Goal: Communication & Community: Answer question/provide support

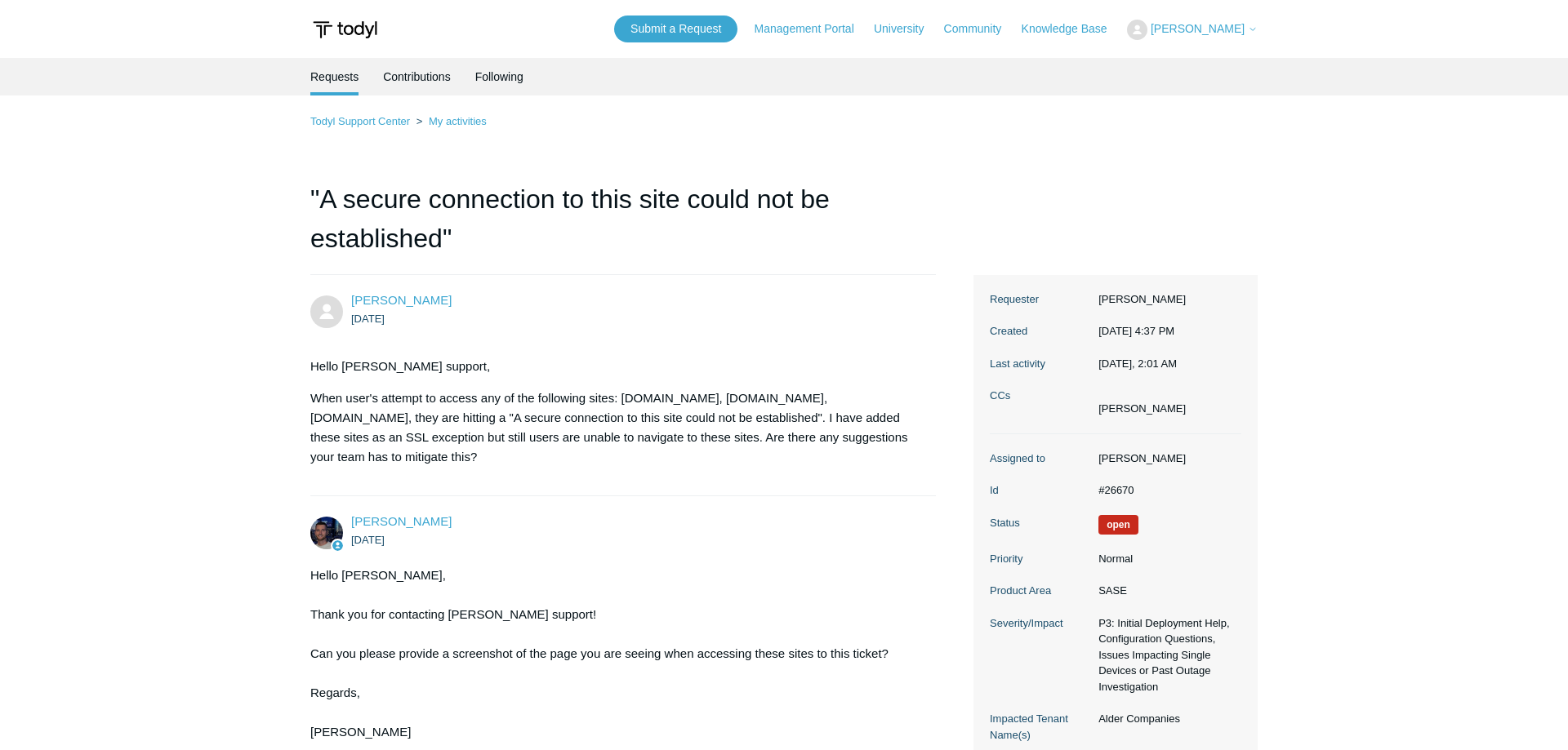
scroll to position [6511, 0]
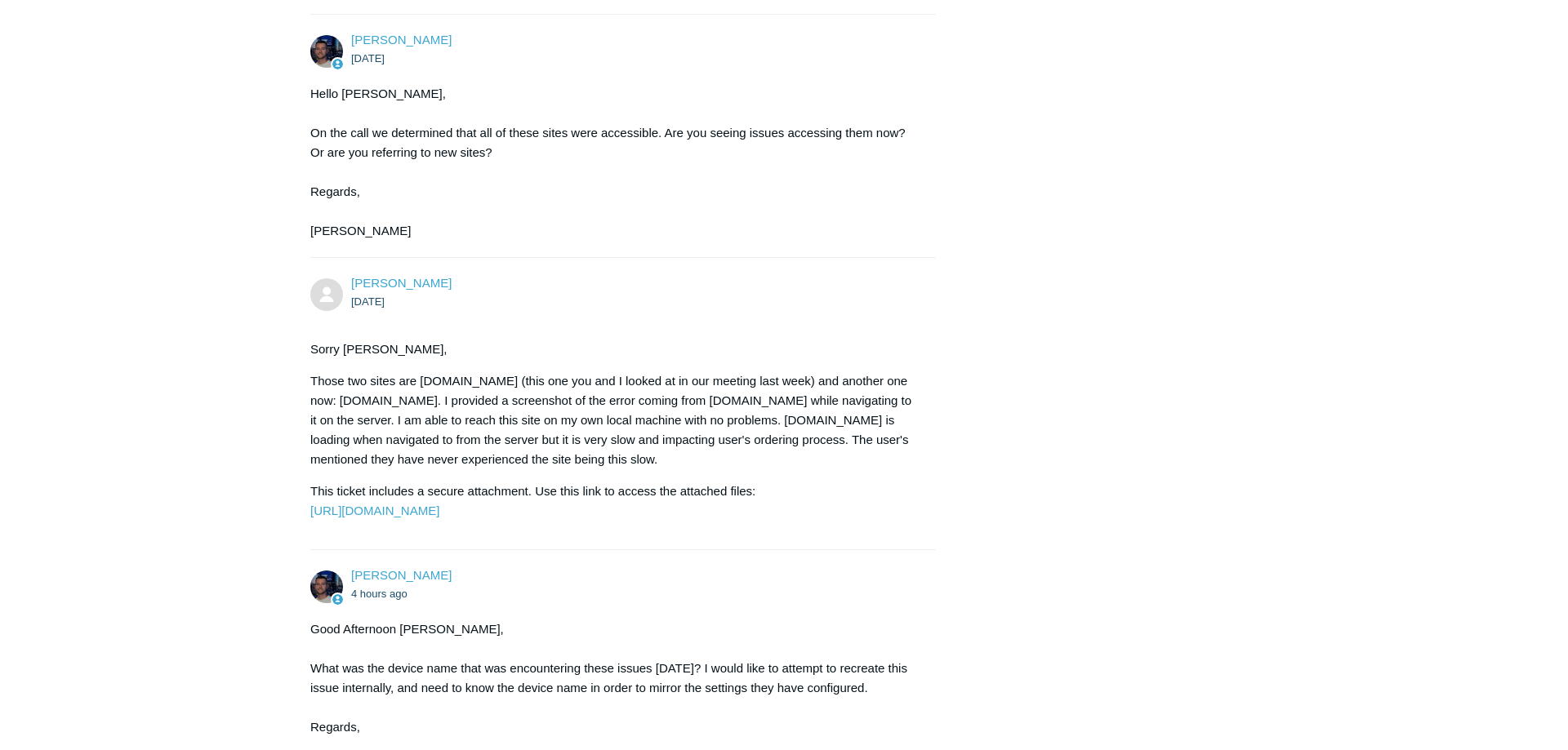
scroll to position [7253, 0]
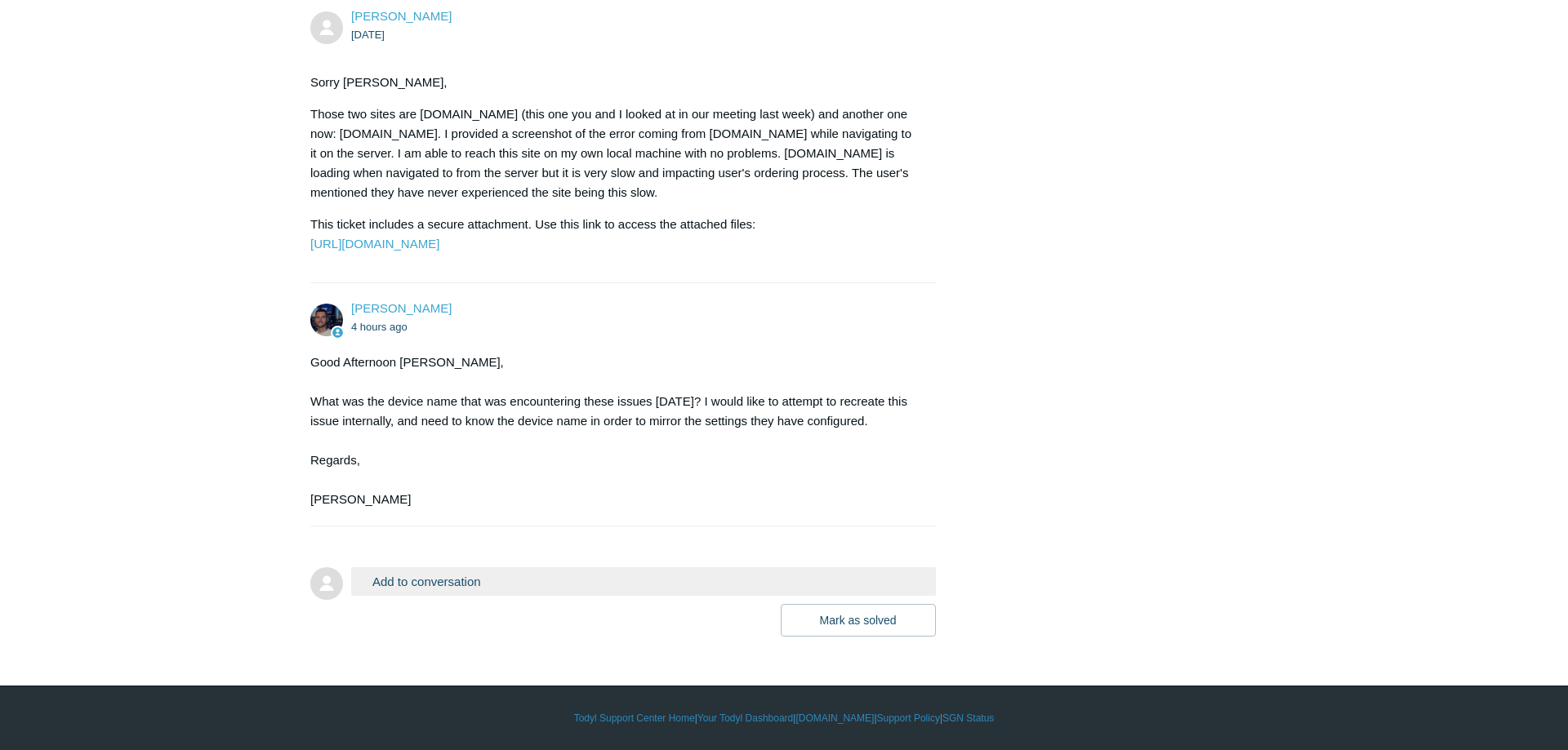
click at [481, 582] on button "Add to conversation" at bounding box center [643, 582] width 585 height 28
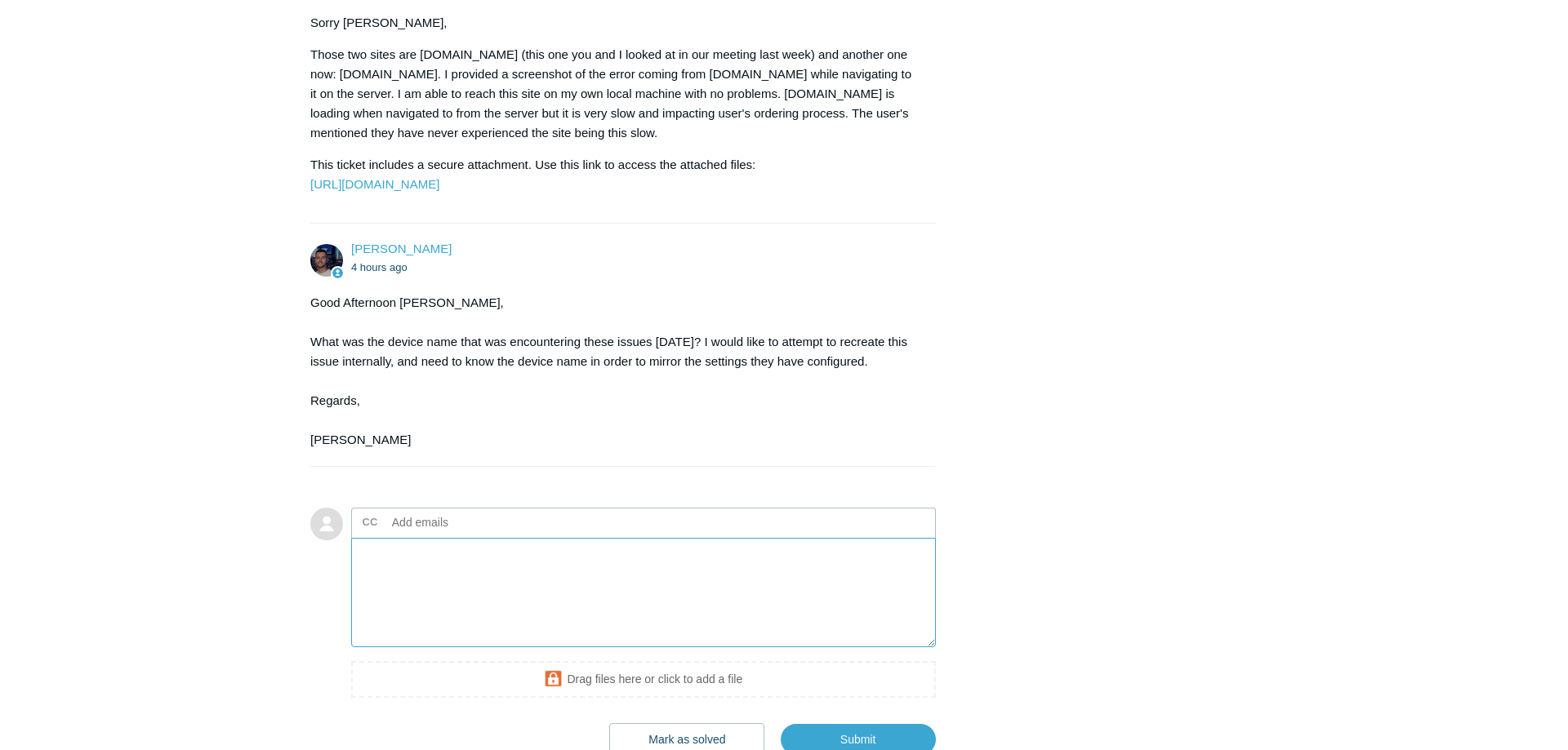
click at [445, 648] on textarea "Add your reply" at bounding box center [643, 593] width 585 height 111
click at [460, 534] on input "text" at bounding box center [473, 523] width 176 height 25
type input "cmadix@avajen.com"
click at [419, 636] on textarea "Add your reply" at bounding box center [643, 593] width 585 height 111
click at [499, 638] on textarea "Hi [PERSON_NAME]," at bounding box center [643, 593] width 585 height 111
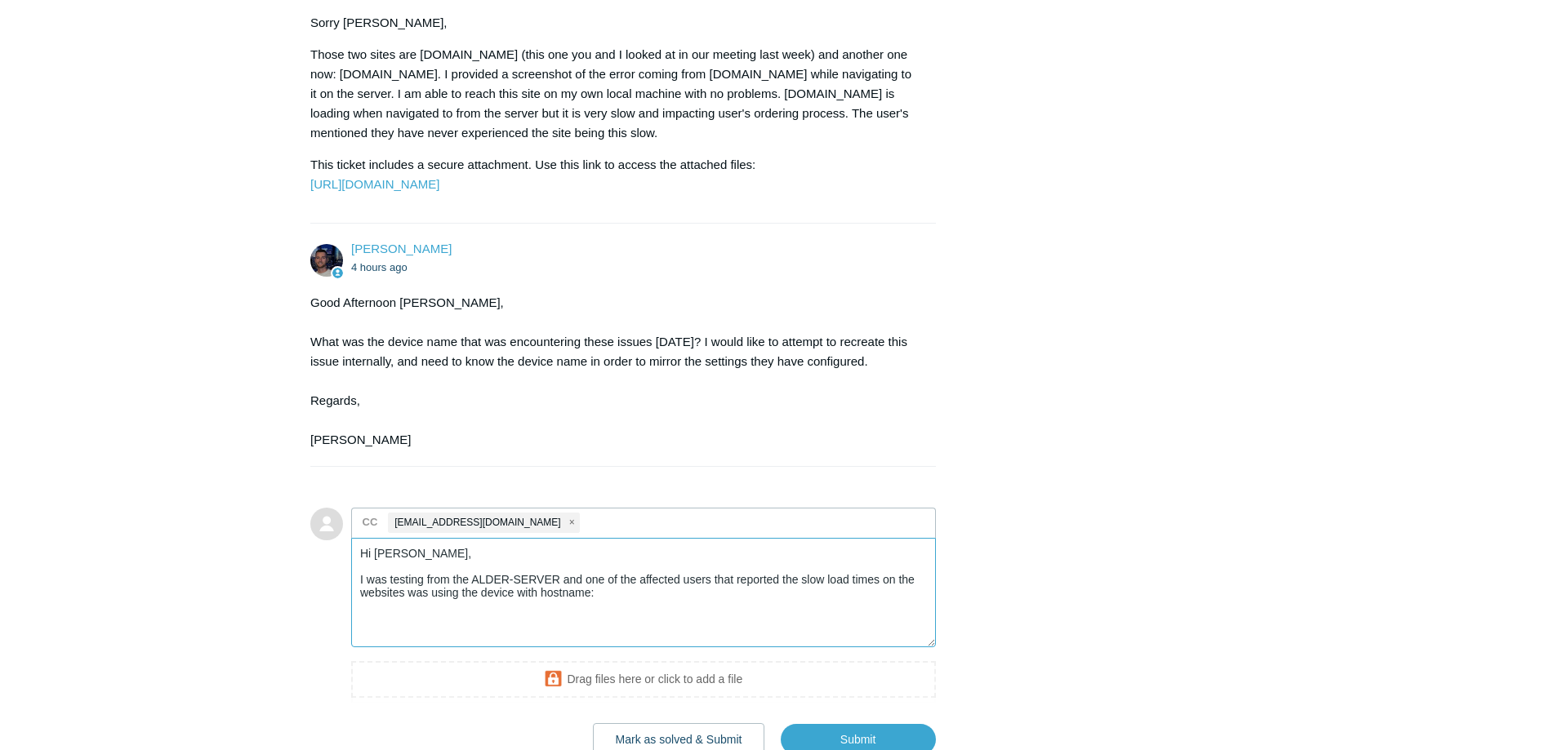
paste textarea "ACJOMA1-LT"
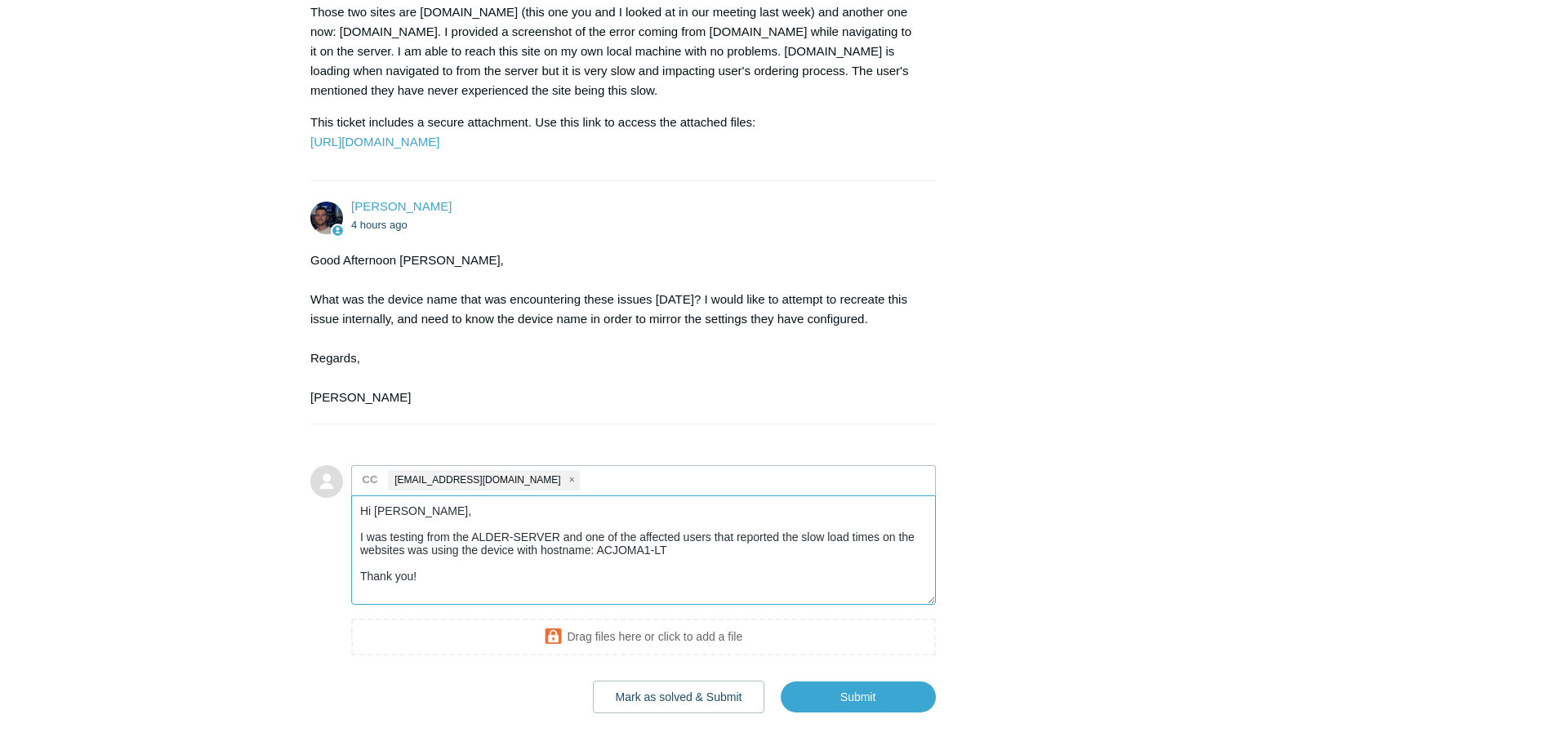
scroll to position [7429, 0]
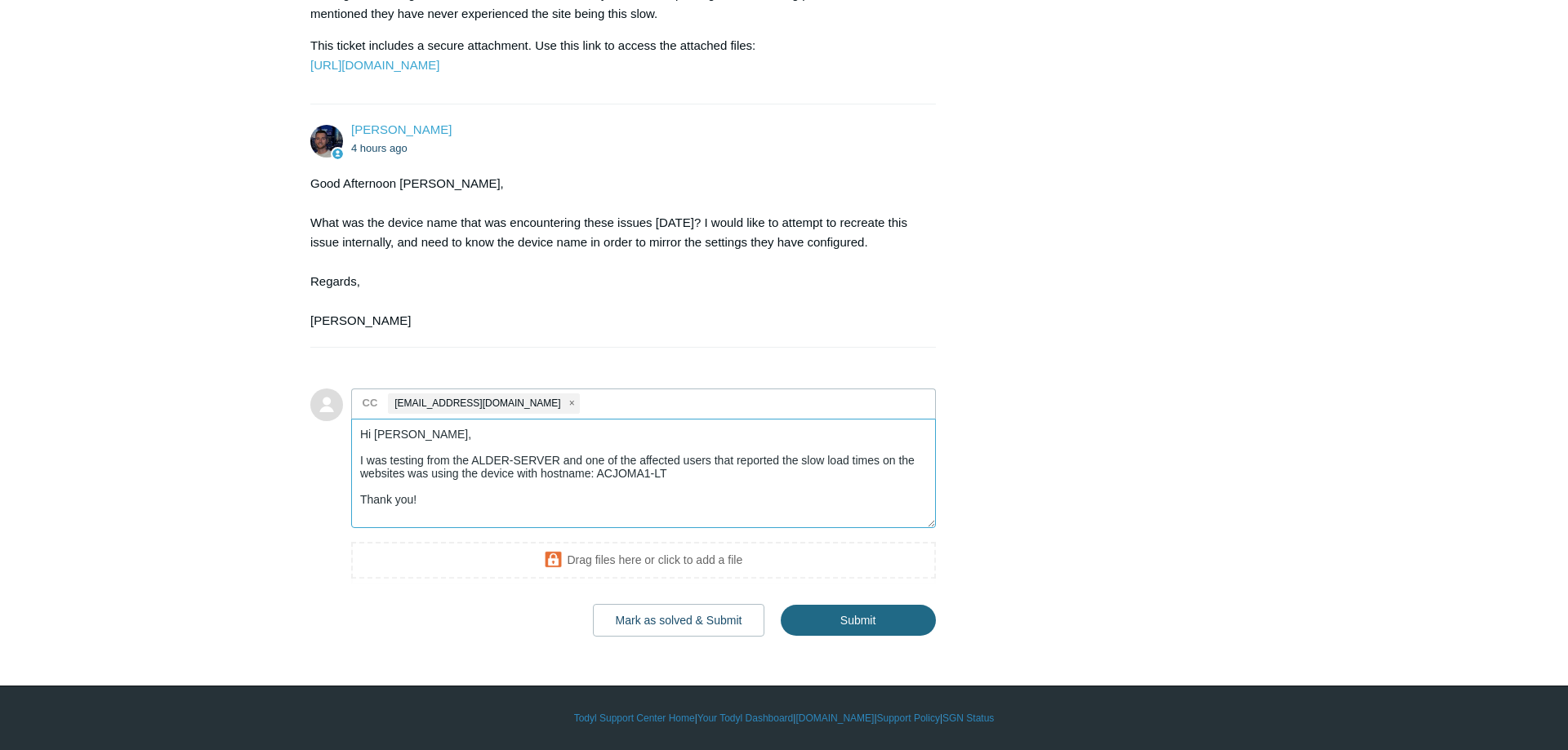
type textarea "Hi Connor, I was testing from the ALDER-SERVER and one of the affected users th…"
click at [854, 620] on input "Submit" at bounding box center [858, 620] width 155 height 33
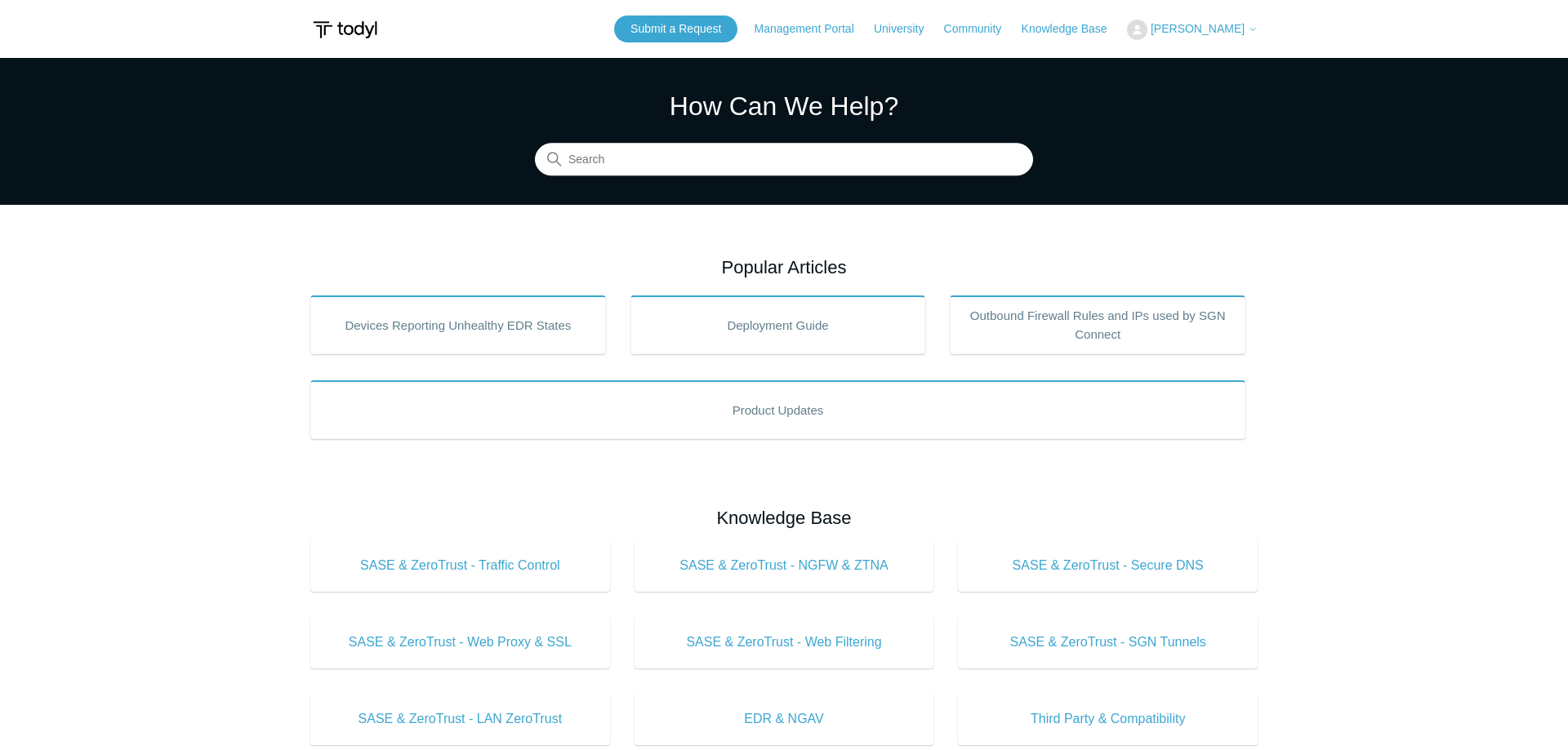
click at [1180, 21] on button "[PERSON_NAME]" at bounding box center [1192, 30] width 131 height 21
click at [1152, 66] on link "My Support Requests" at bounding box center [1207, 64] width 159 height 28
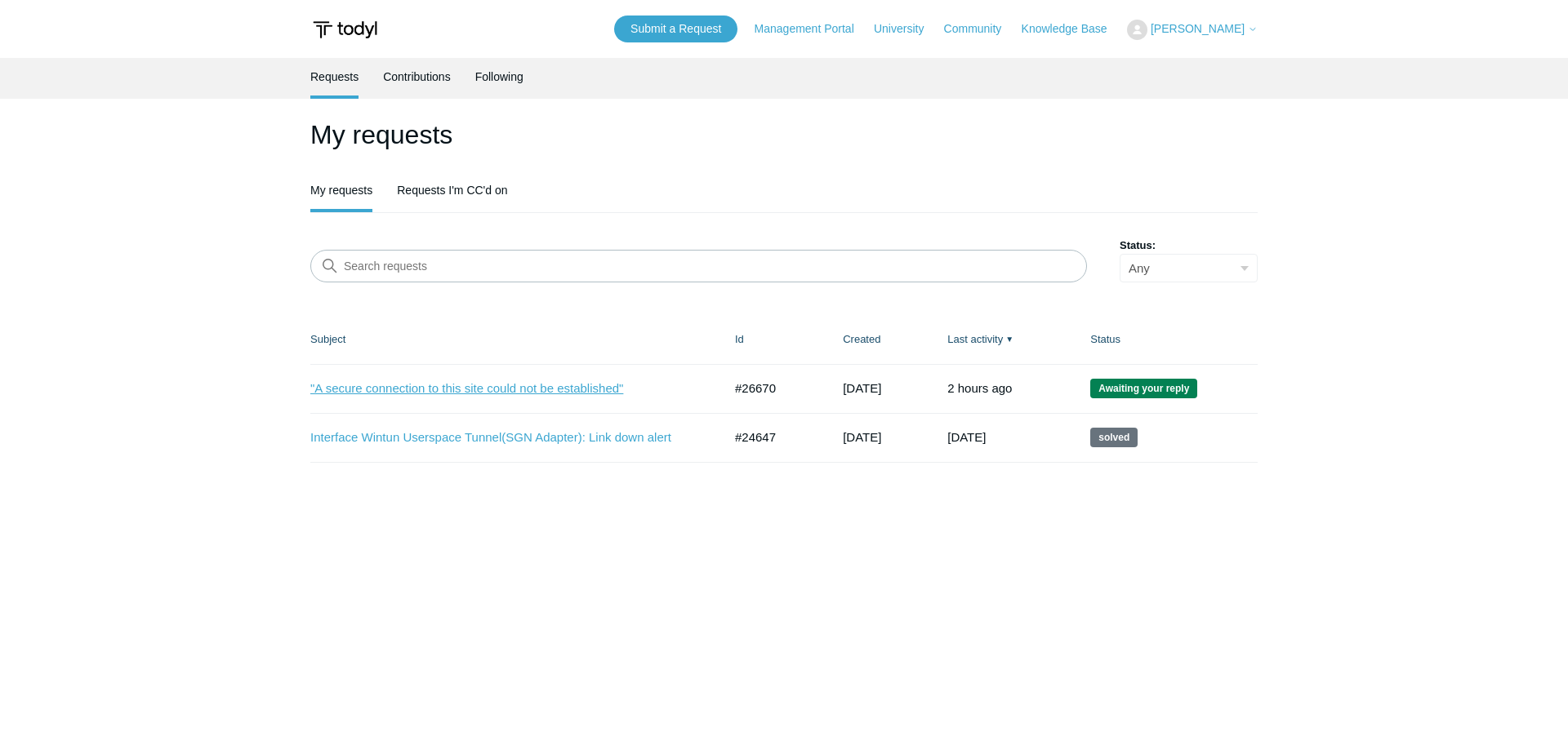
click at [453, 391] on link ""A secure connection to this site could not be established"" at bounding box center [504, 389] width 388 height 19
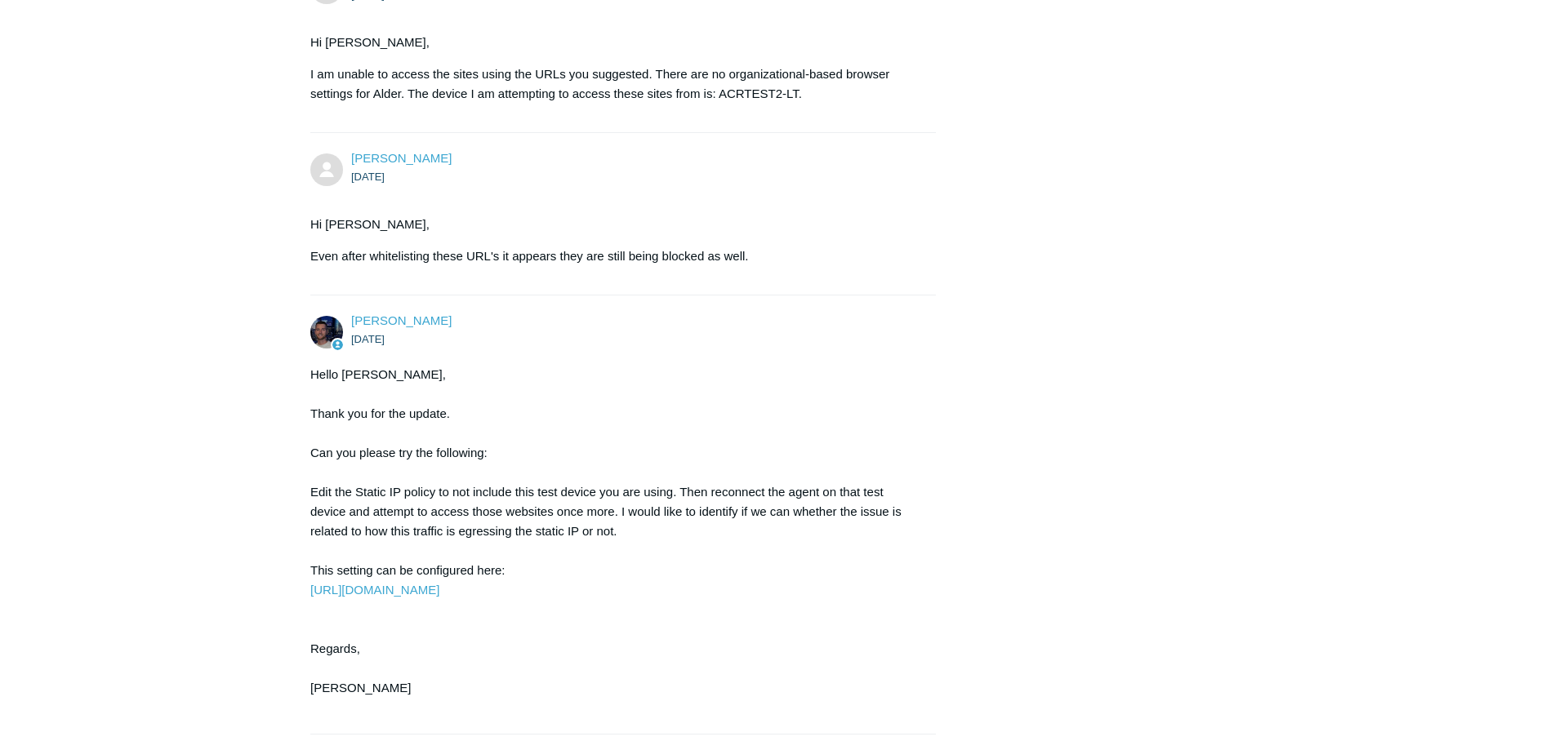
scroll to position [7525, 0]
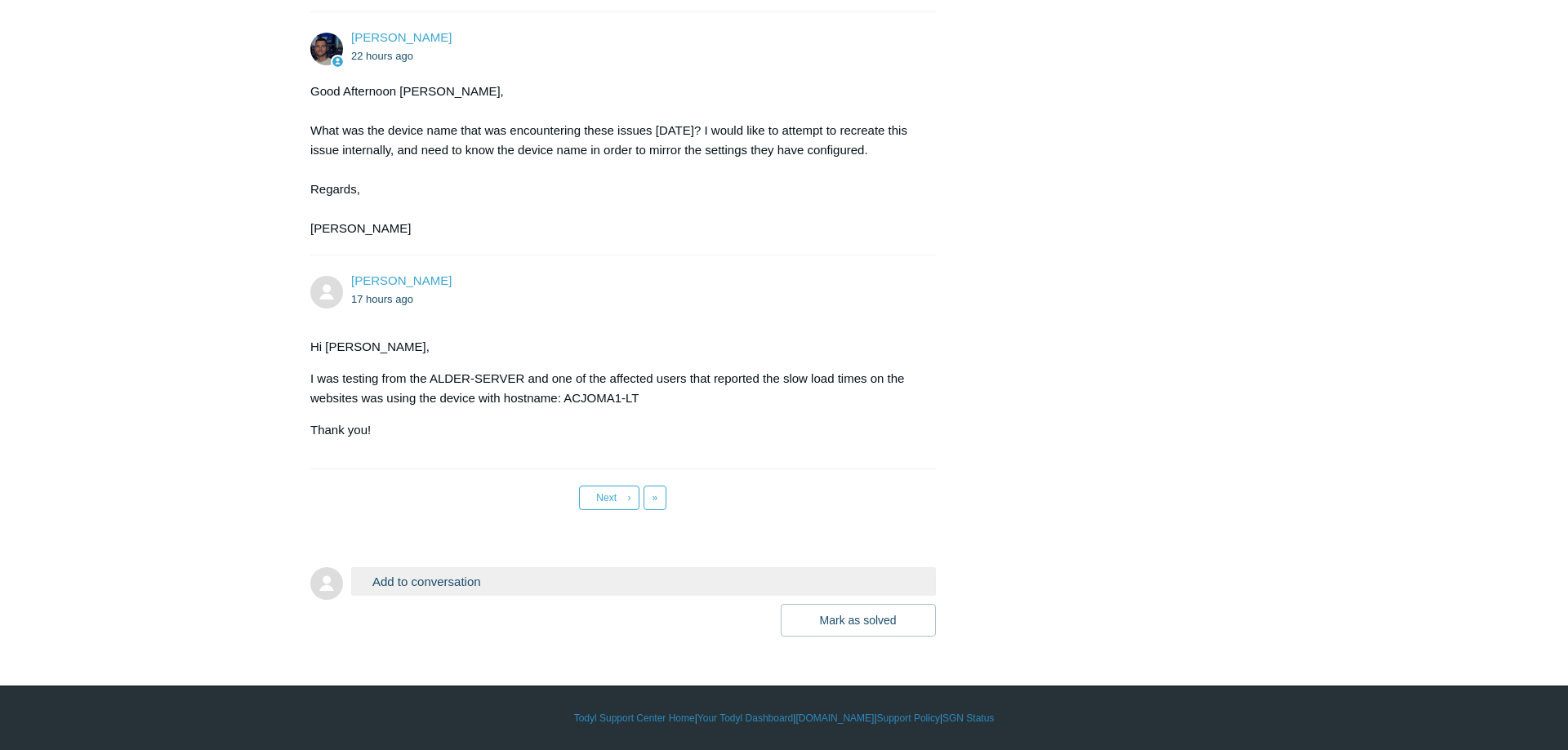
drag, startPoint x: 558, startPoint y: 346, endPoint x: 872, endPoint y: 933, distance: 665.7
click at [612, 501] on span "Next" at bounding box center [607, 498] width 21 height 11
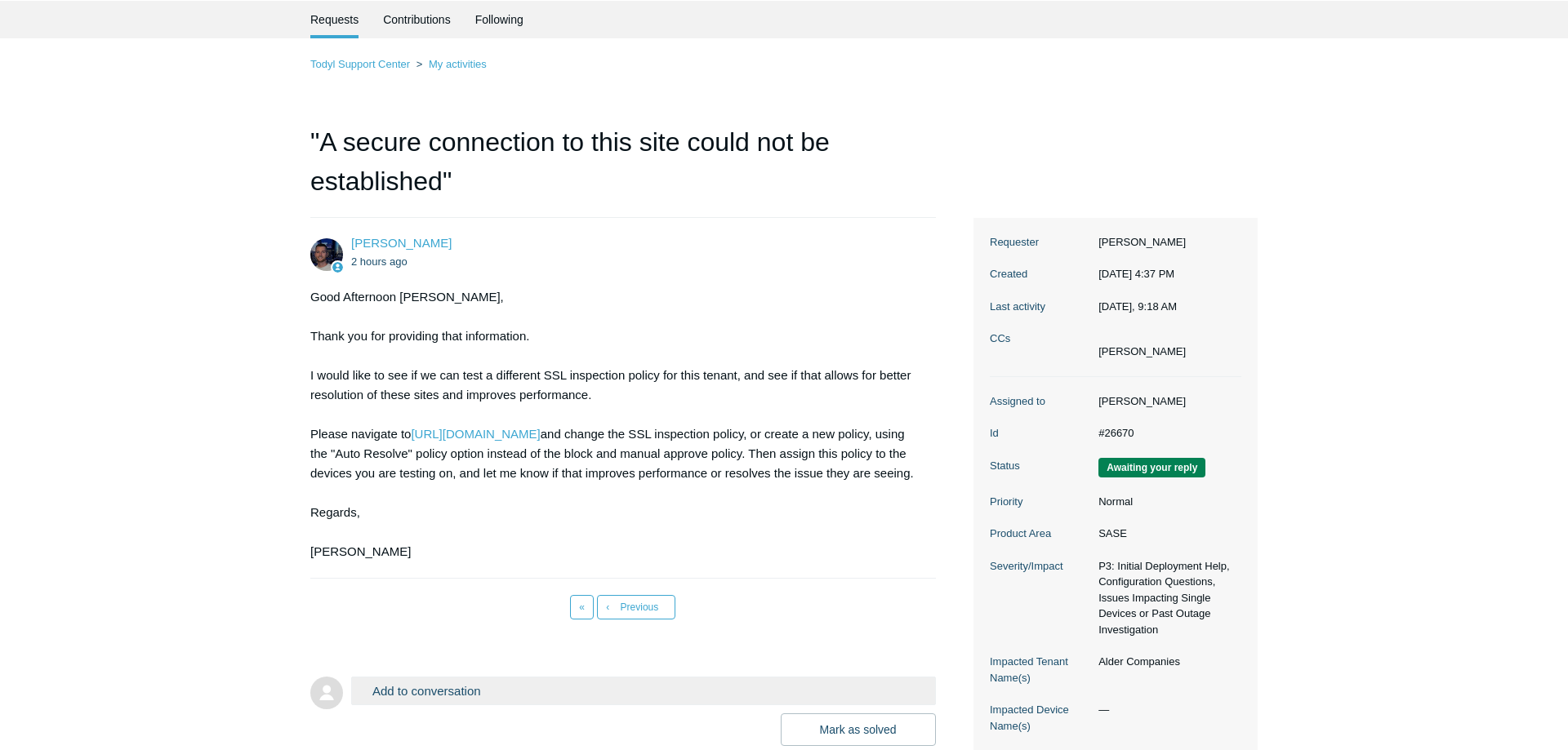
scroll to position [83, 0]
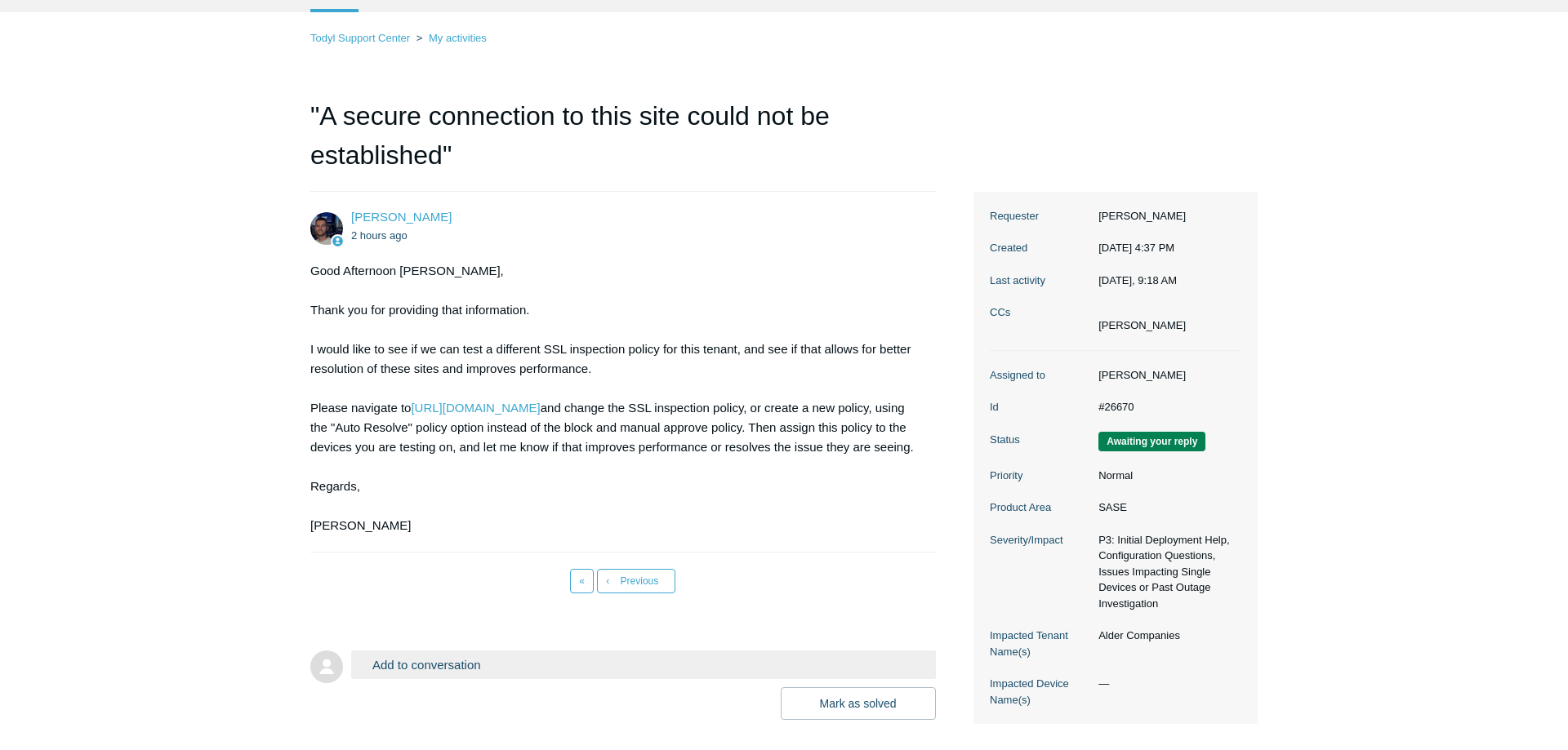
click at [170, 136] on main "Requests Contributions Following Todyl Support Center My activities "A secure c…" at bounding box center [784, 349] width 1568 height 749
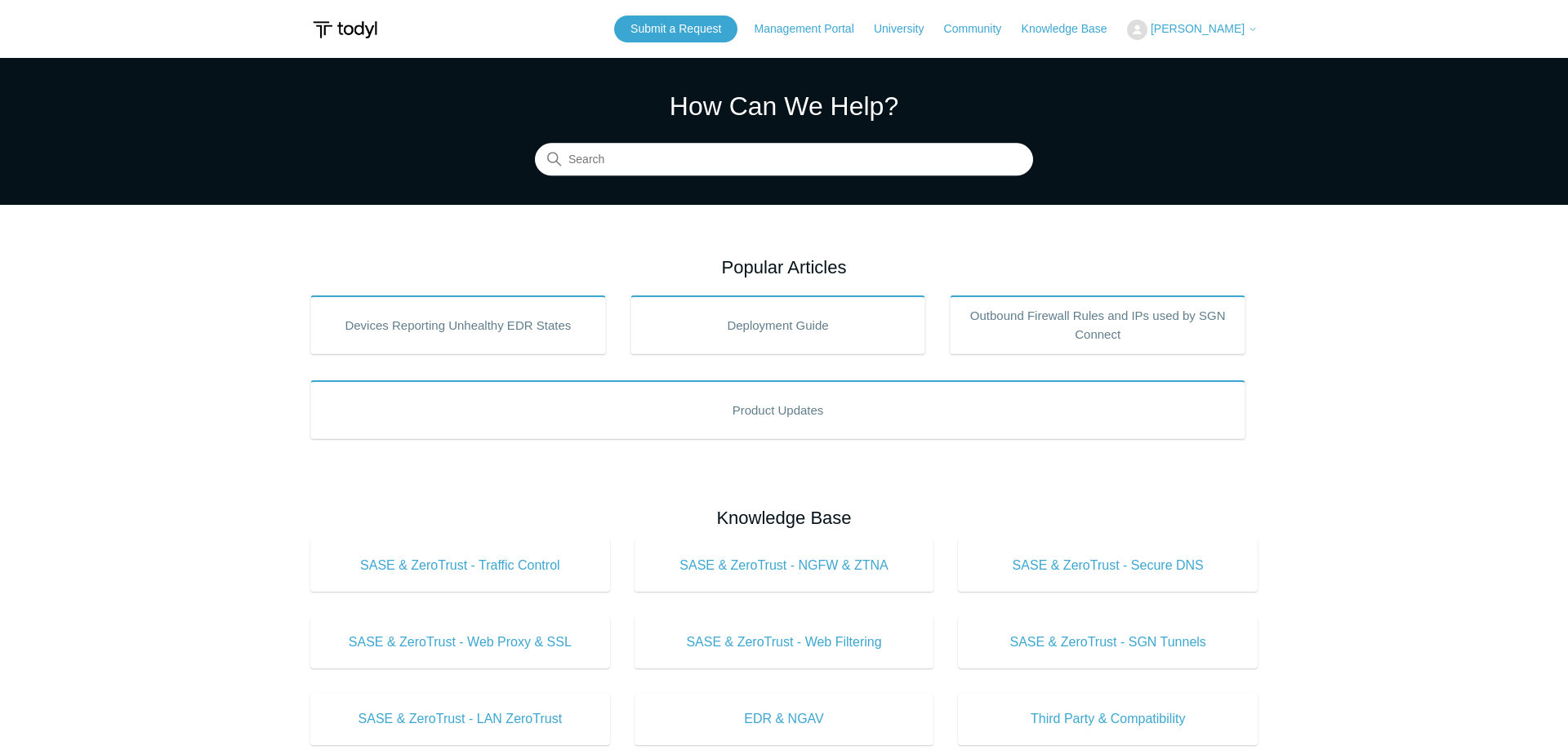
click at [1211, 26] on span "[PERSON_NAME]" at bounding box center [1197, 28] width 94 height 13
click at [1208, 66] on link "My Support Requests" at bounding box center [1207, 64] width 159 height 28
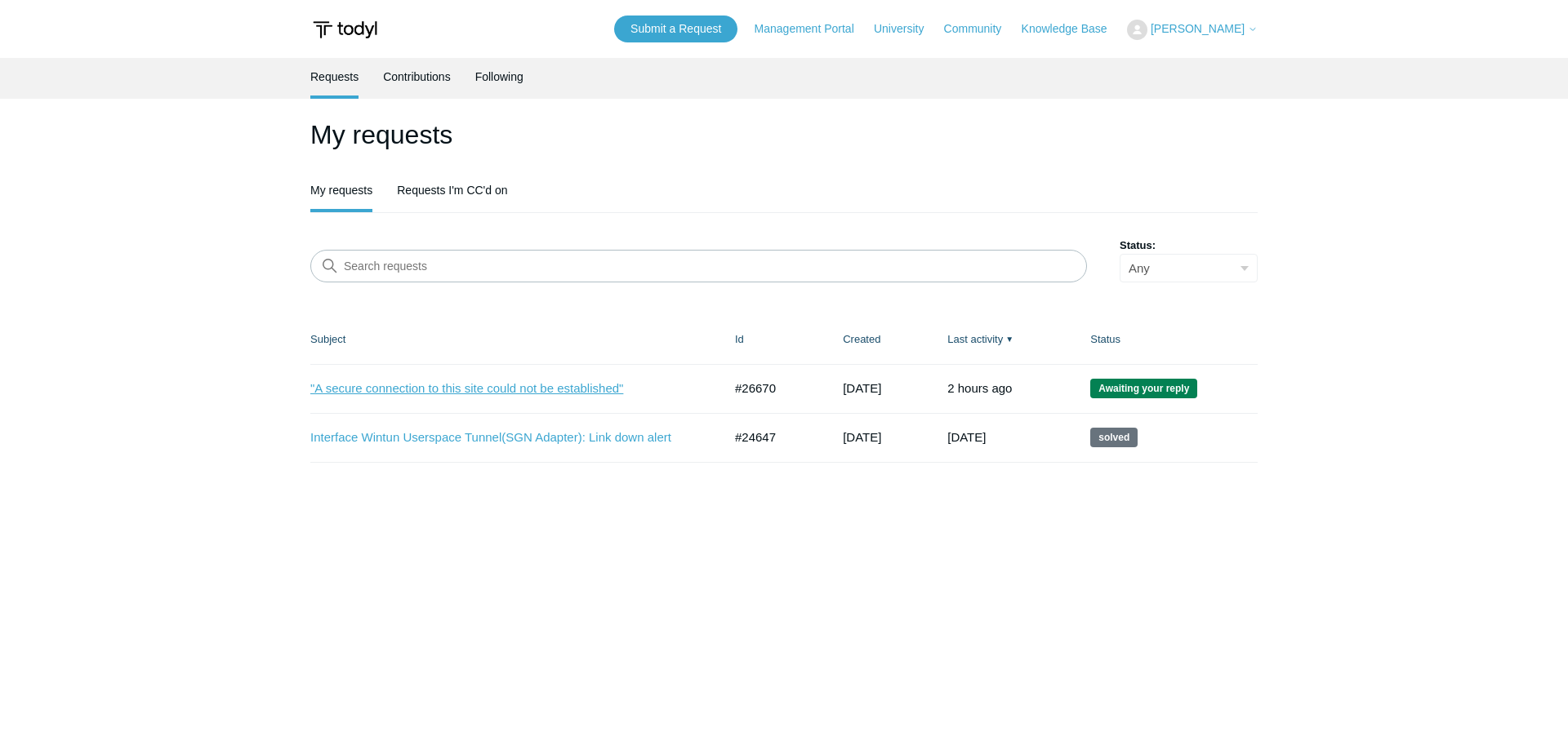
click at [543, 386] on link ""A secure connection to this site could not be established"" at bounding box center [504, 389] width 388 height 19
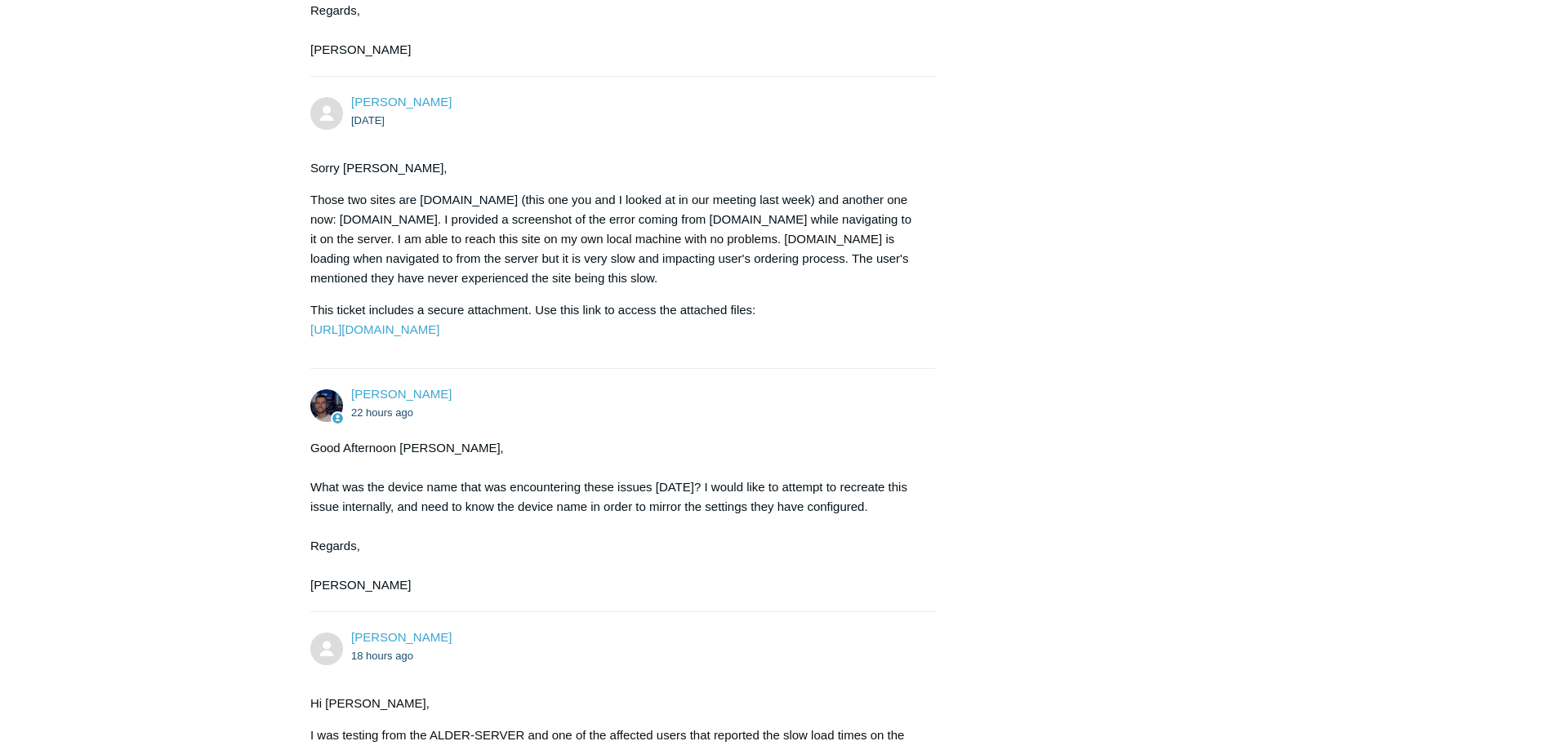
scroll to position [7525, 0]
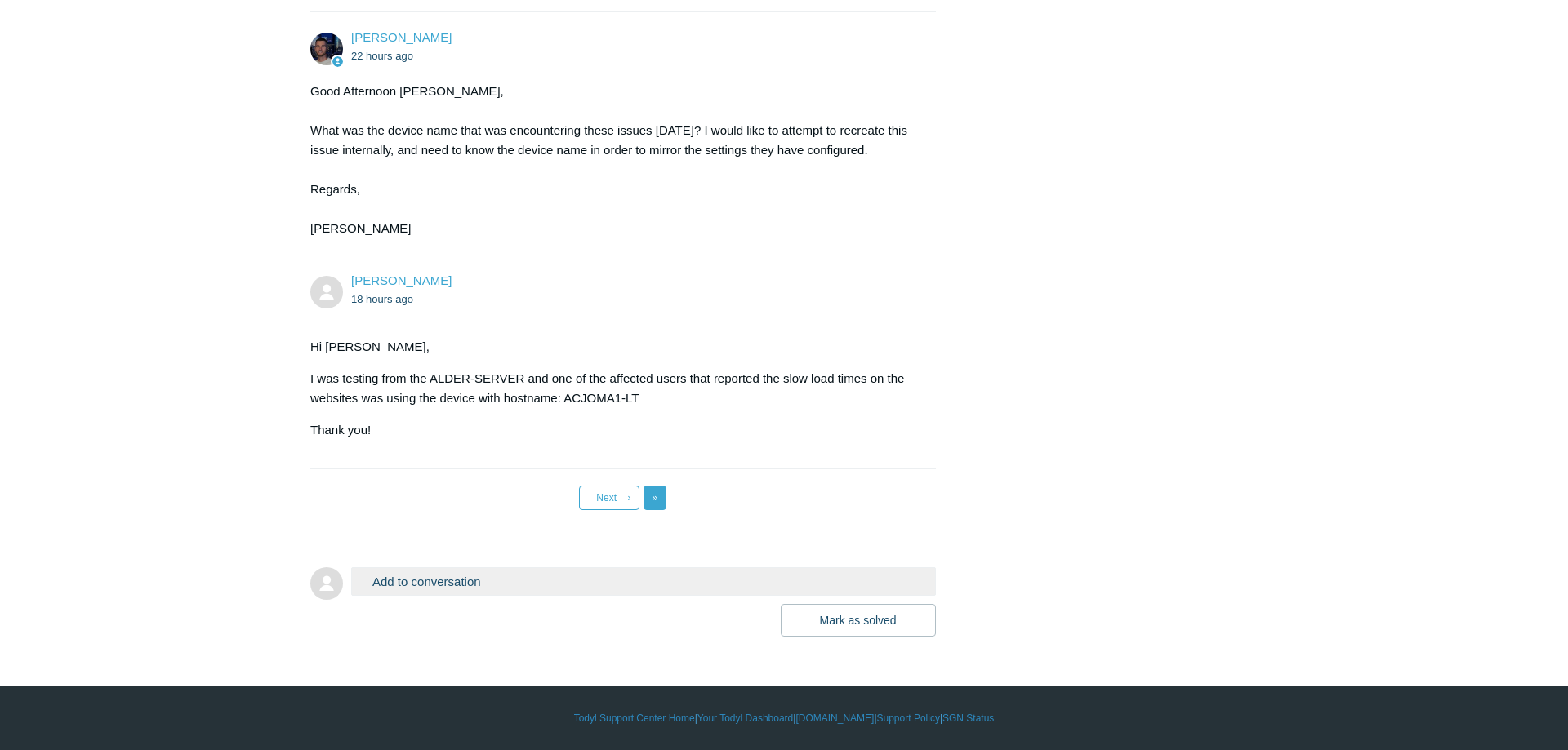
click at [658, 499] on span "»" at bounding box center [656, 498] width 6 height 11
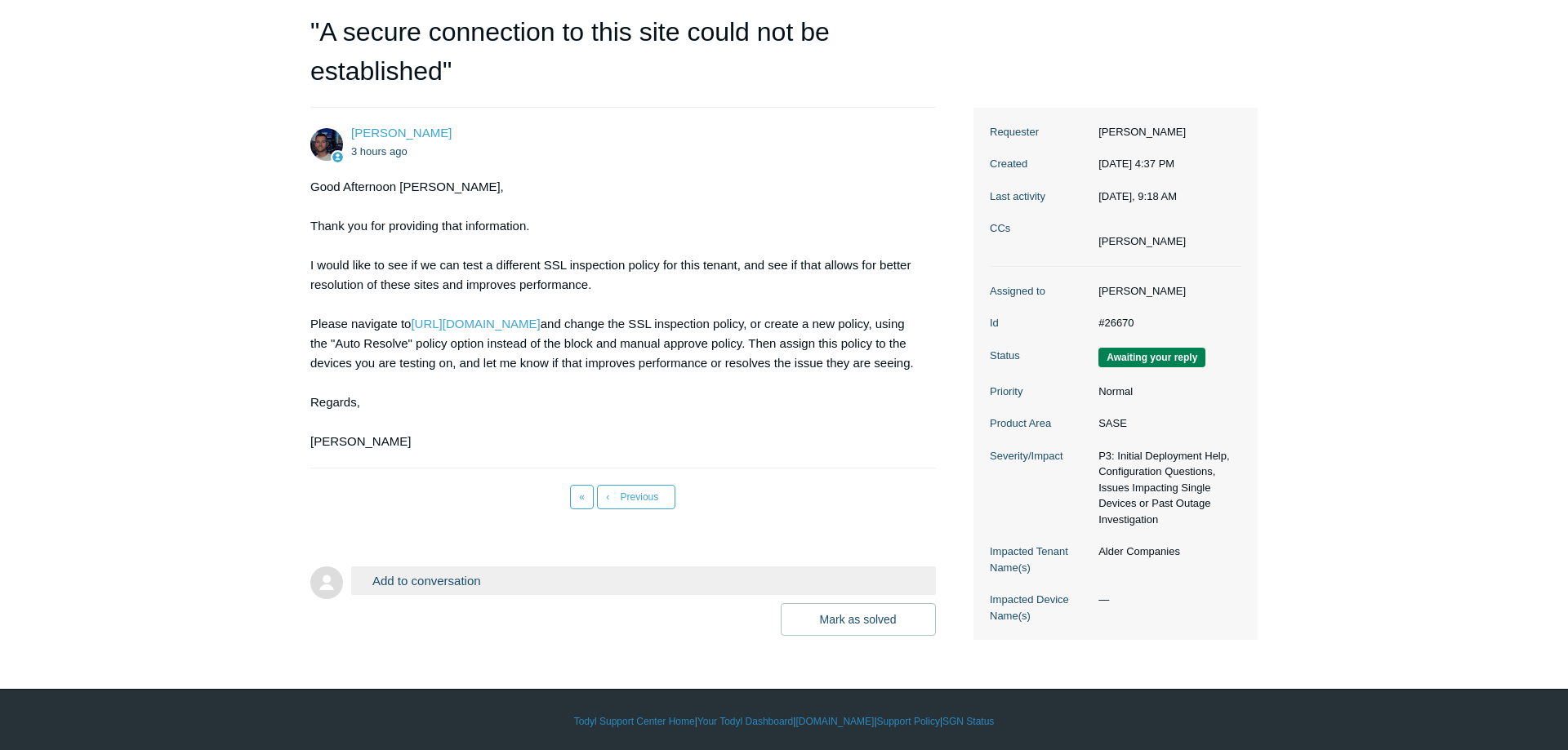
scroll to position [187, 0]
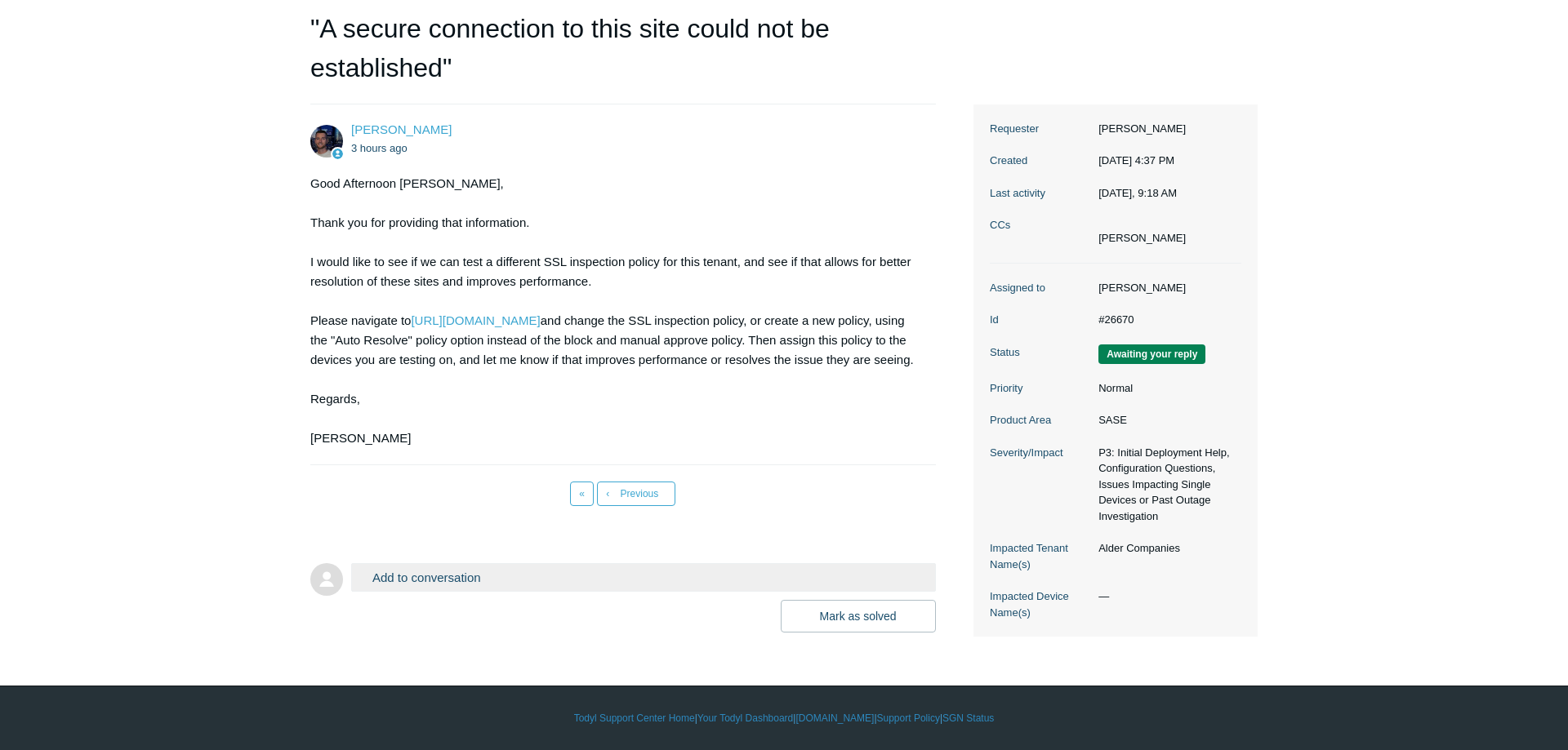
click at [483, 587] on button "Add to conversation" at bounding box center [643, 578] width 585 height 28
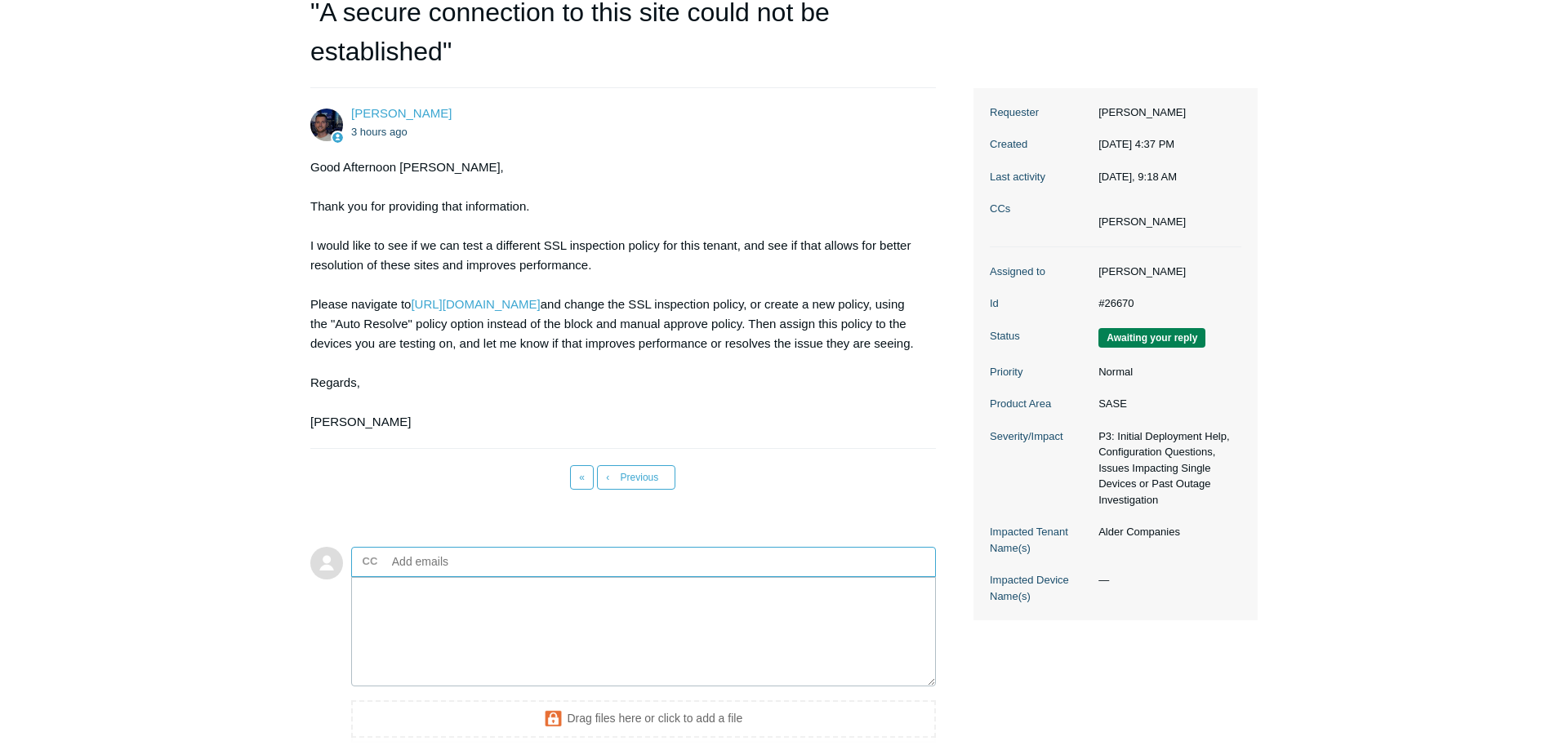
click at [436, 574] on input "text" at bounding box center [473, 562] width 176 height 25
type input "c"
type input "[EMAIL_ADDRESS][DOMAIN_NAME]"
click at [397, 632] on textarea "Add your reply" at bounding box center [643, 632] width 585 height 111
type textarea "G"
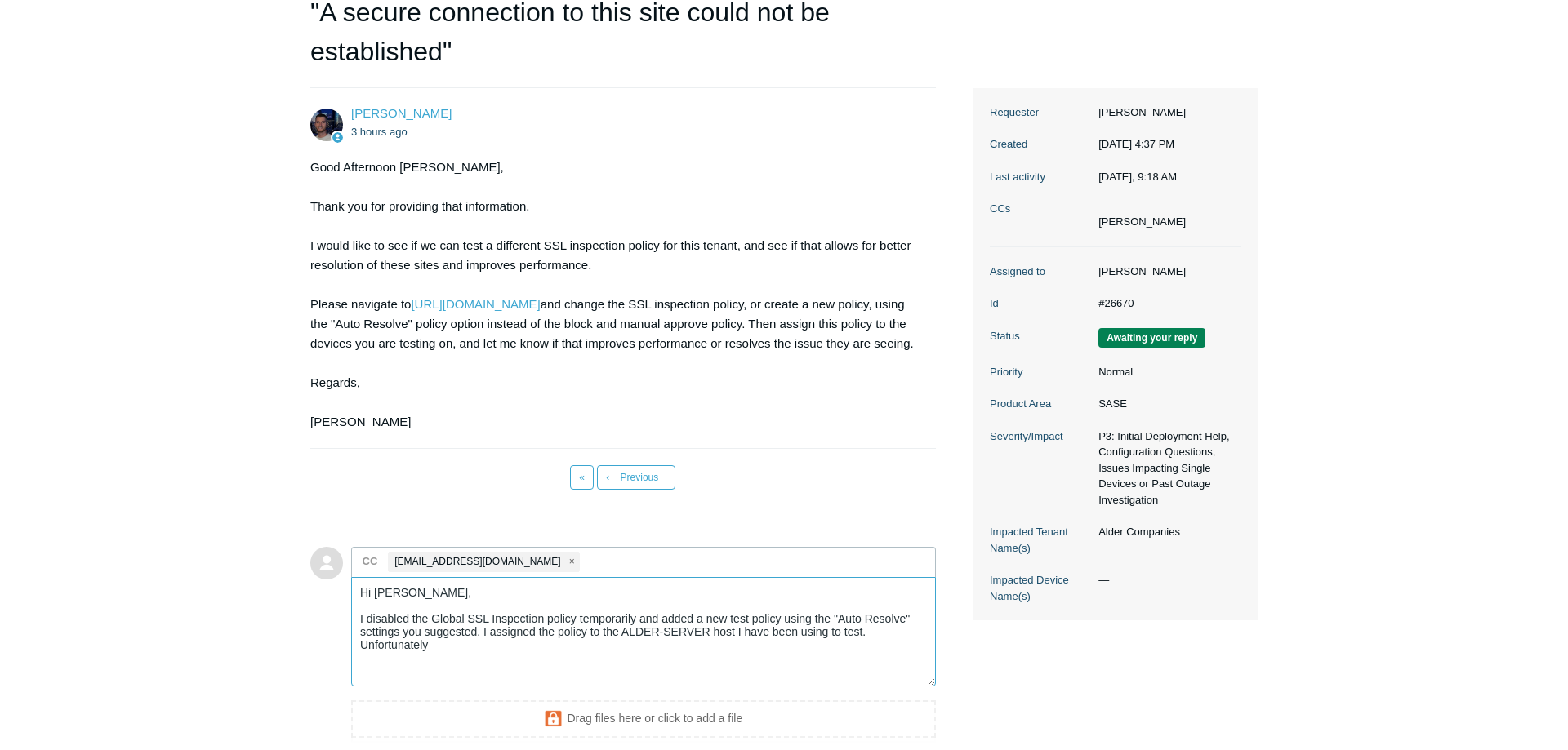
click at [481, 673] on textarea "Hi [PERSON_NAME], I disabled the Global SSL Inspection policy temporarily and a…" at bounding box center [643, 632] width 585 height 111
click at [443, 675] on textarea "Hi [PERSON_NAME], I disabled the Global SSL Inspection policy temporarily and a…" at bounding box center [643, 632] width 585 height 111
click at [842, 674] on textarea "Hi [PERSON_NAME], I disabled the Global SSL Inspection policy temporarily and a…" at bounding box center [643, 632] width 585 height 111
click at [364, 681] on textarea "Hi [PERSON_NAME], I disabled the Global SSL Inspection policy temporarily and a…" at bounding box center [643, 632] width 585 height 111
click at [355, 680] on textarea "Hi [PERSON_NAME], I disabled the Global SSL Inspection policy temporarily and a…" at bounding box center [643, 632] width 585 height 111
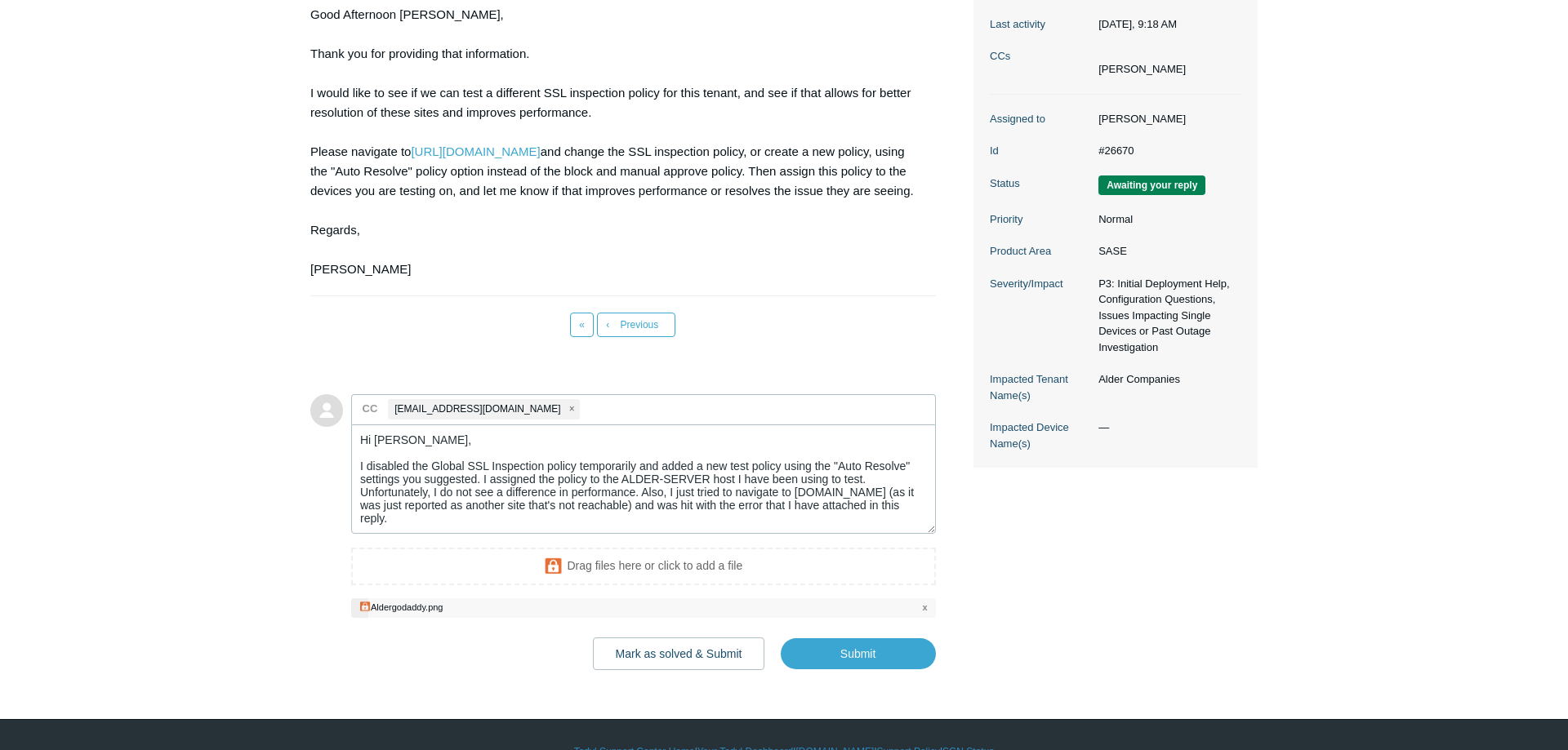
scroll to position [370, 0]
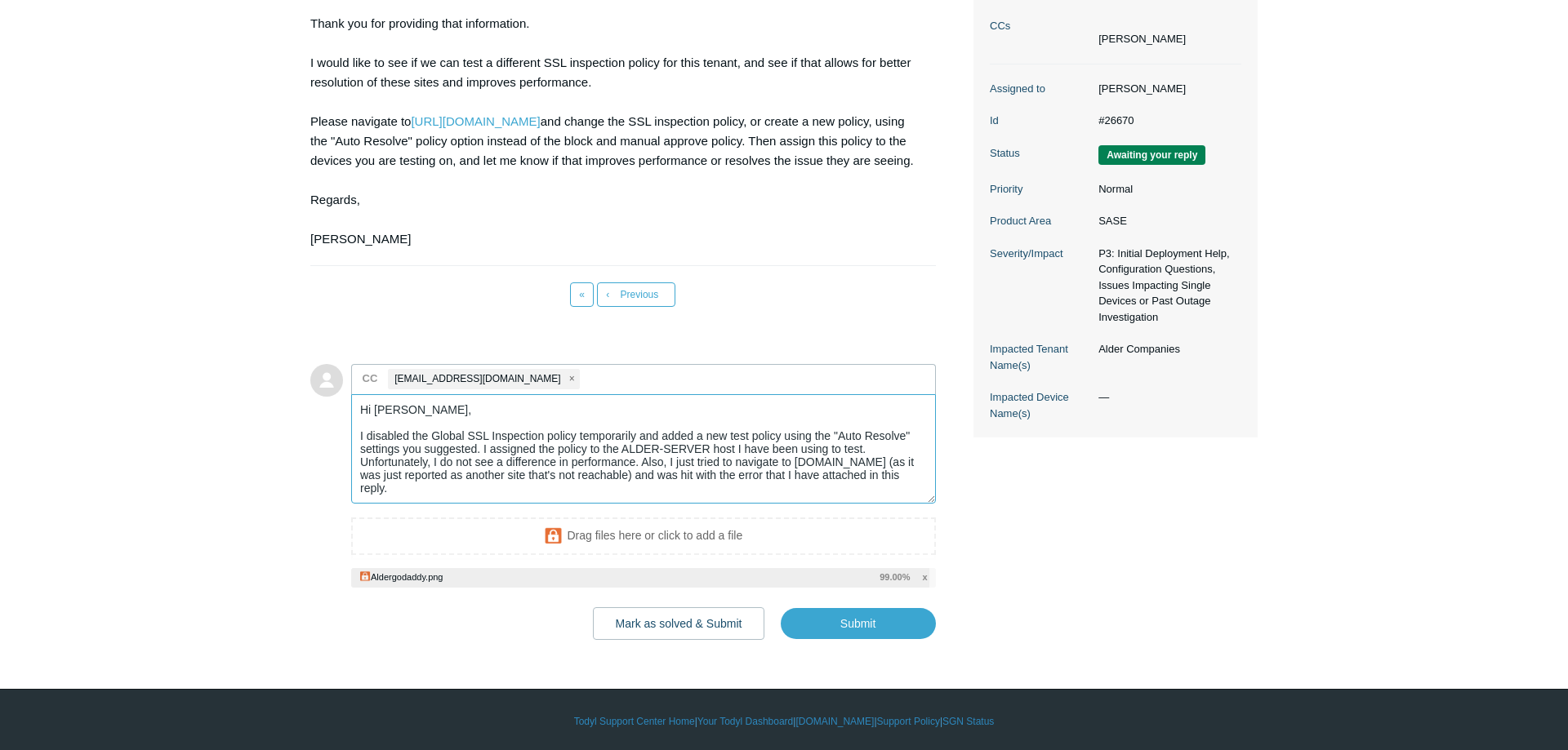
click at [914, 499] on textarea "Hi [PERSON_NAME], I disabled the Global SSL Inspection policy temporarily and a…" at bounding box center [643, 449] width 585 height 111
click at [879, 632] on input "Submit" at bounding box center [858, 624] width 155 height 33
type textarea "Hi [PERSON_NAME], I disabled the Global SSL Inspection policy temporarily and a…"
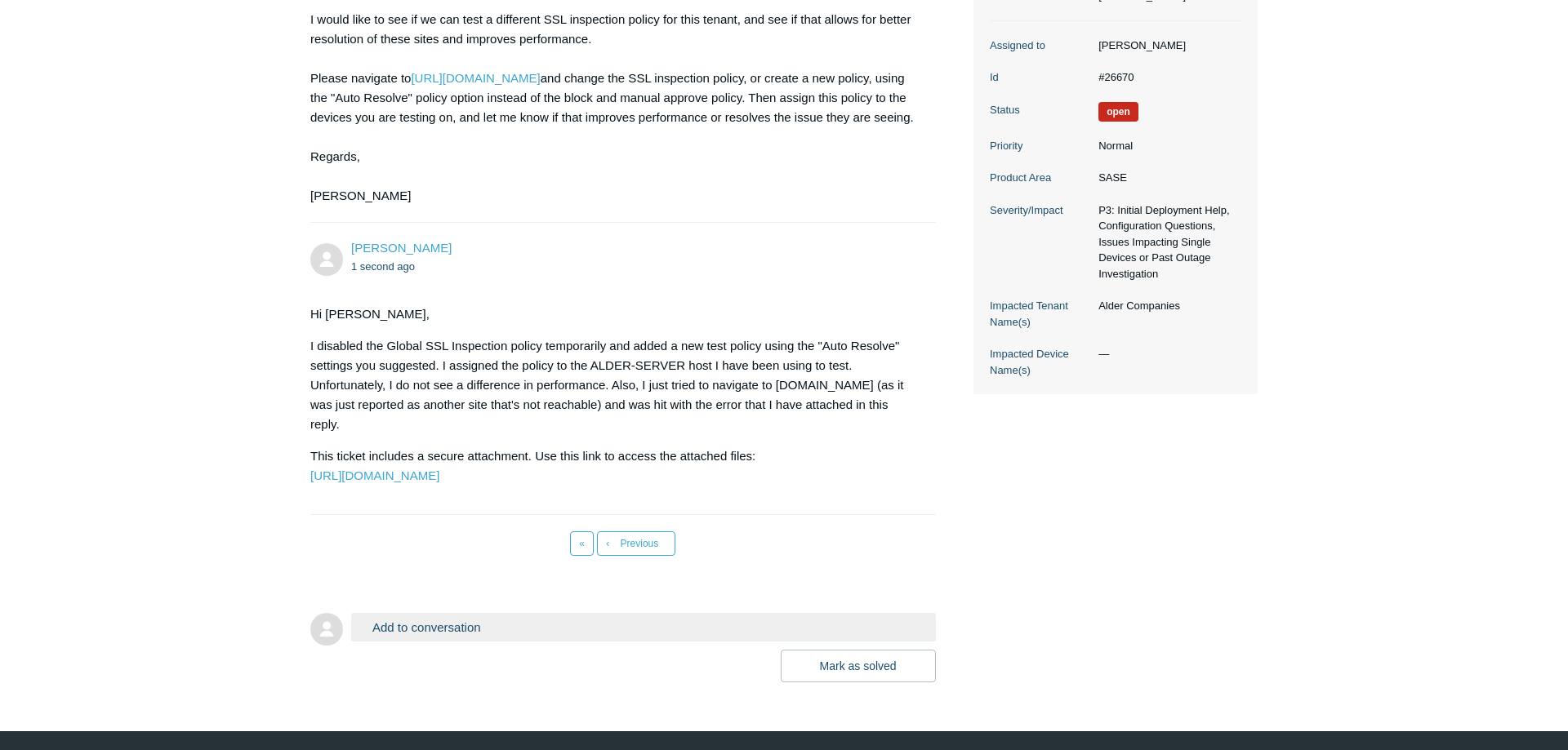
scroll to position [498, 0]
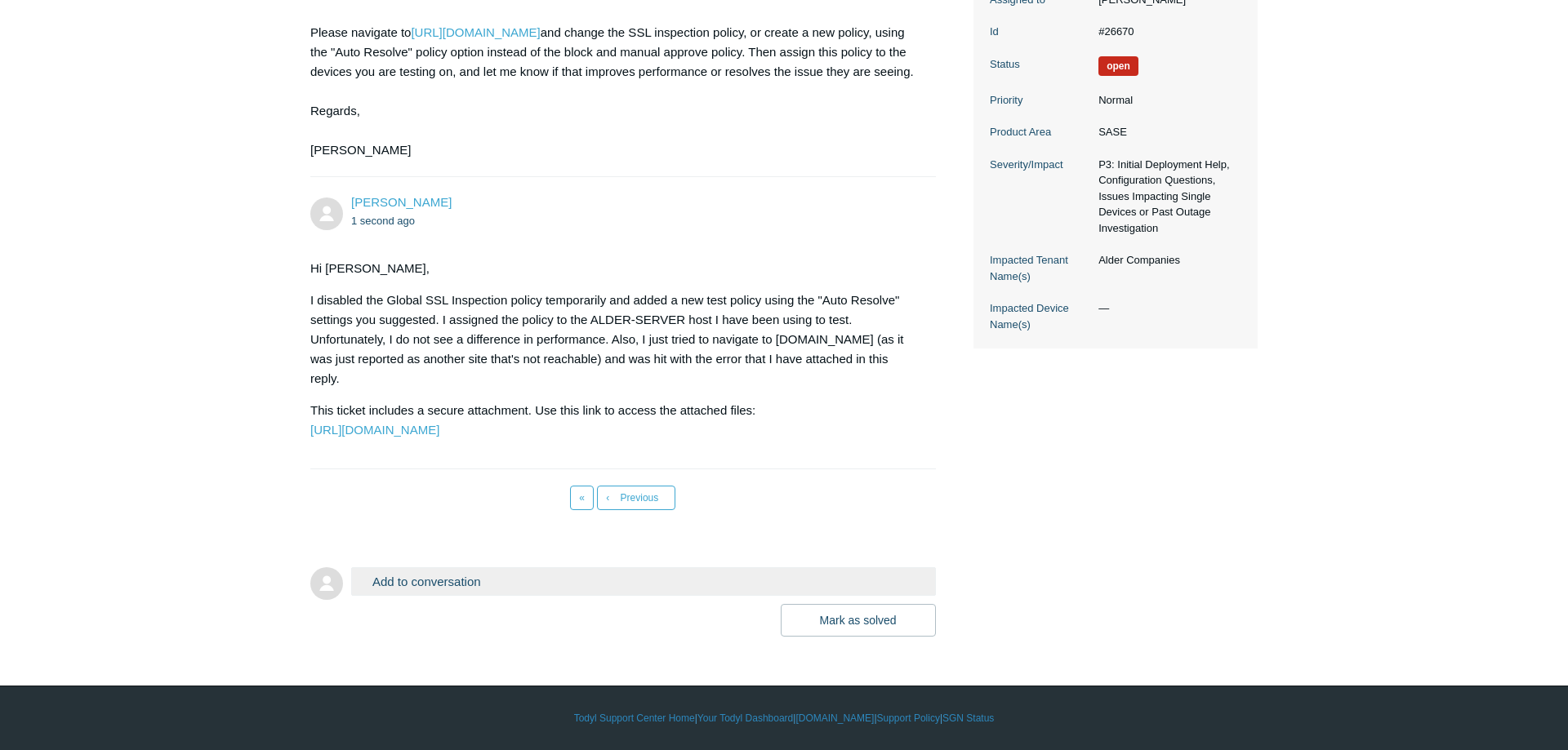
click at [397, 585] on button "Add to conversation" at bounding box center [643, 582] width 585 height 28
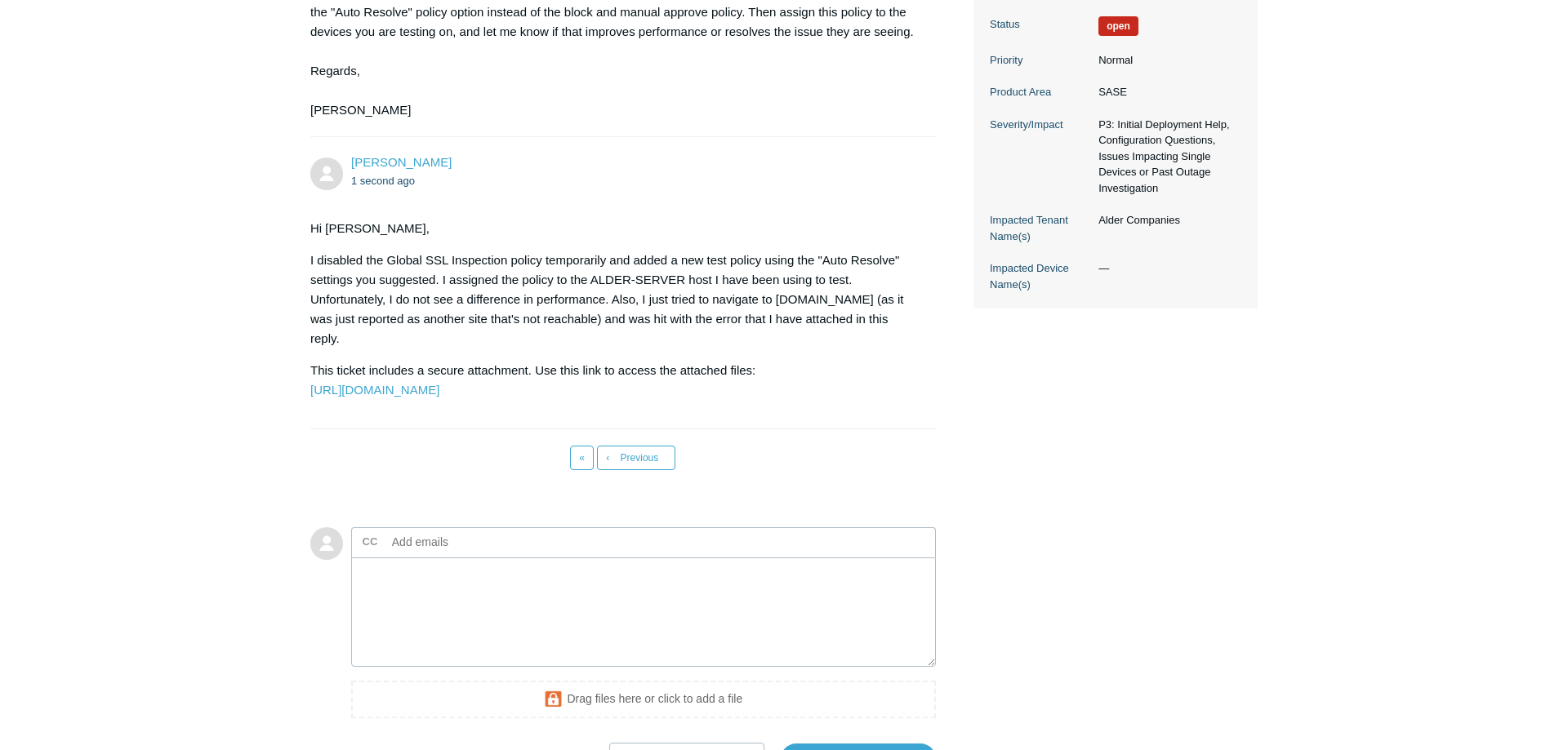
click at [411, 554] on input "text" at bounding box center [473, 542] width 176 height 25
type input "[EMAIL_ADDRESS][DOMAIN_NAME]"
click at [397, 624] on textarea "Add your reply" at bounding box center [643, 613] width 585 height 111
type textarea "A"
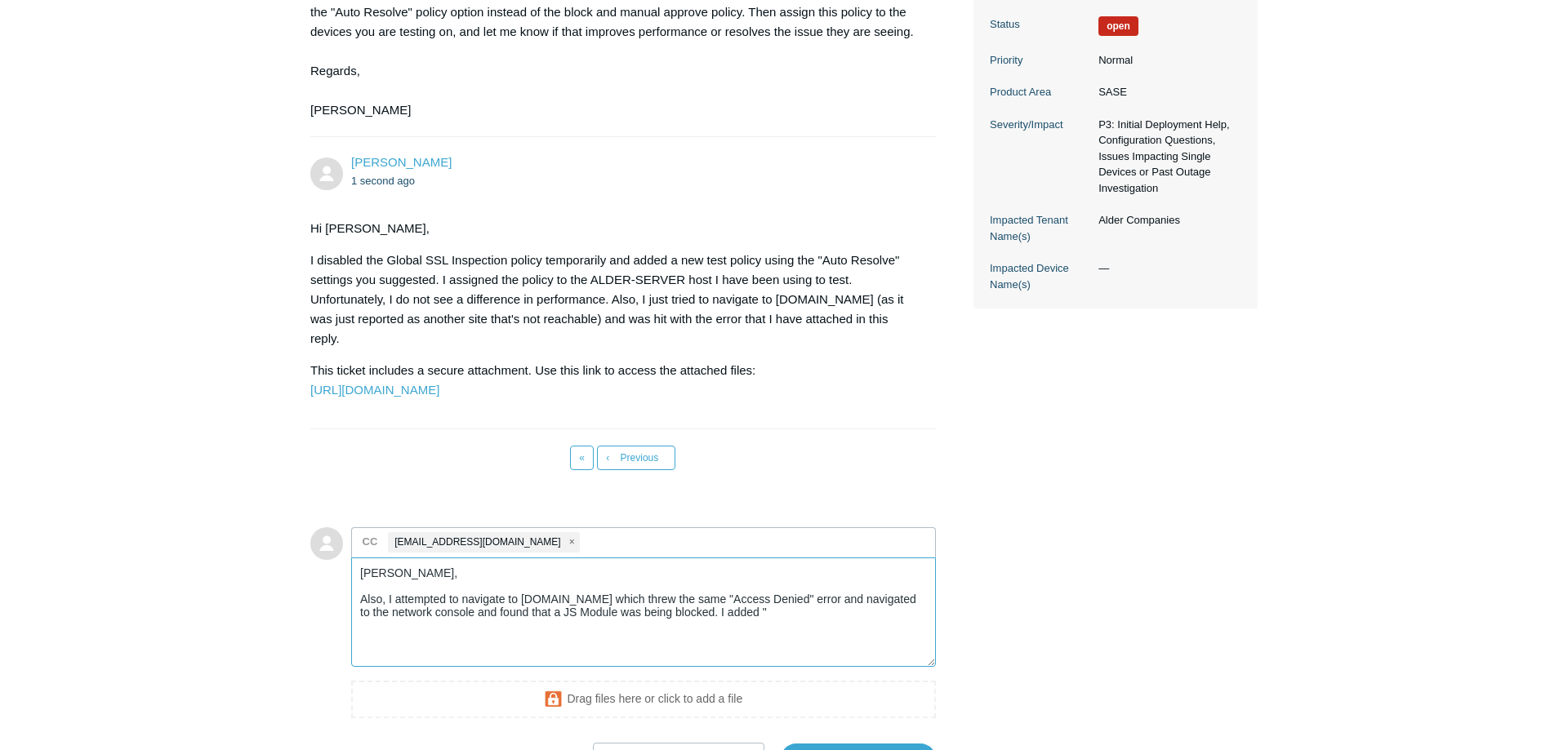
click at [766, 656] on textarea "[PERSON_NAME], Also, I attempted to navigate to [DOMAIN_NAME] which threw the s…" at bounding box center [643, 613] width 585 height 111
click at [484, 666] on textarea "[PERSON_NAME], Also, I attempted to navigate to [DOMAIN_NAME] which threw the s…" at bounding box center [643, 613] width 585 height 111
click at [599, 668] on textarea "[PERSON_NAME], Also, I attempted to navigate to [DOMAIN_NAME] which threw the s…" at bounding box center [643, 613] width 585 height 111
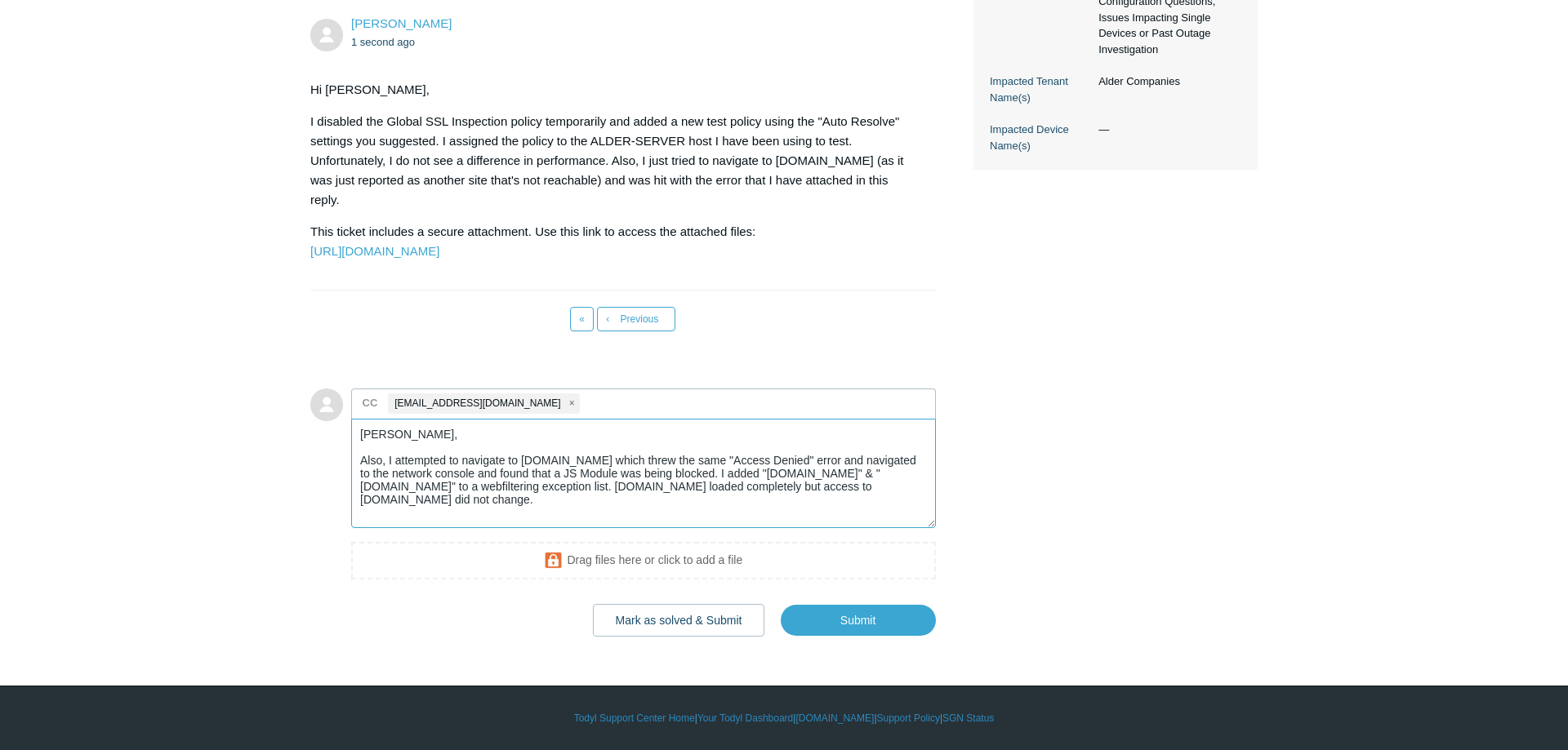
scroll to position [674, 0]
type textarea "[PERSON_NAME], Also, I attempted to navigate to [DOMAIN_NAME] which threw the s…"
click at [834, 620] on input "Submit" at bounding box center [858, 620] width 155 height 33
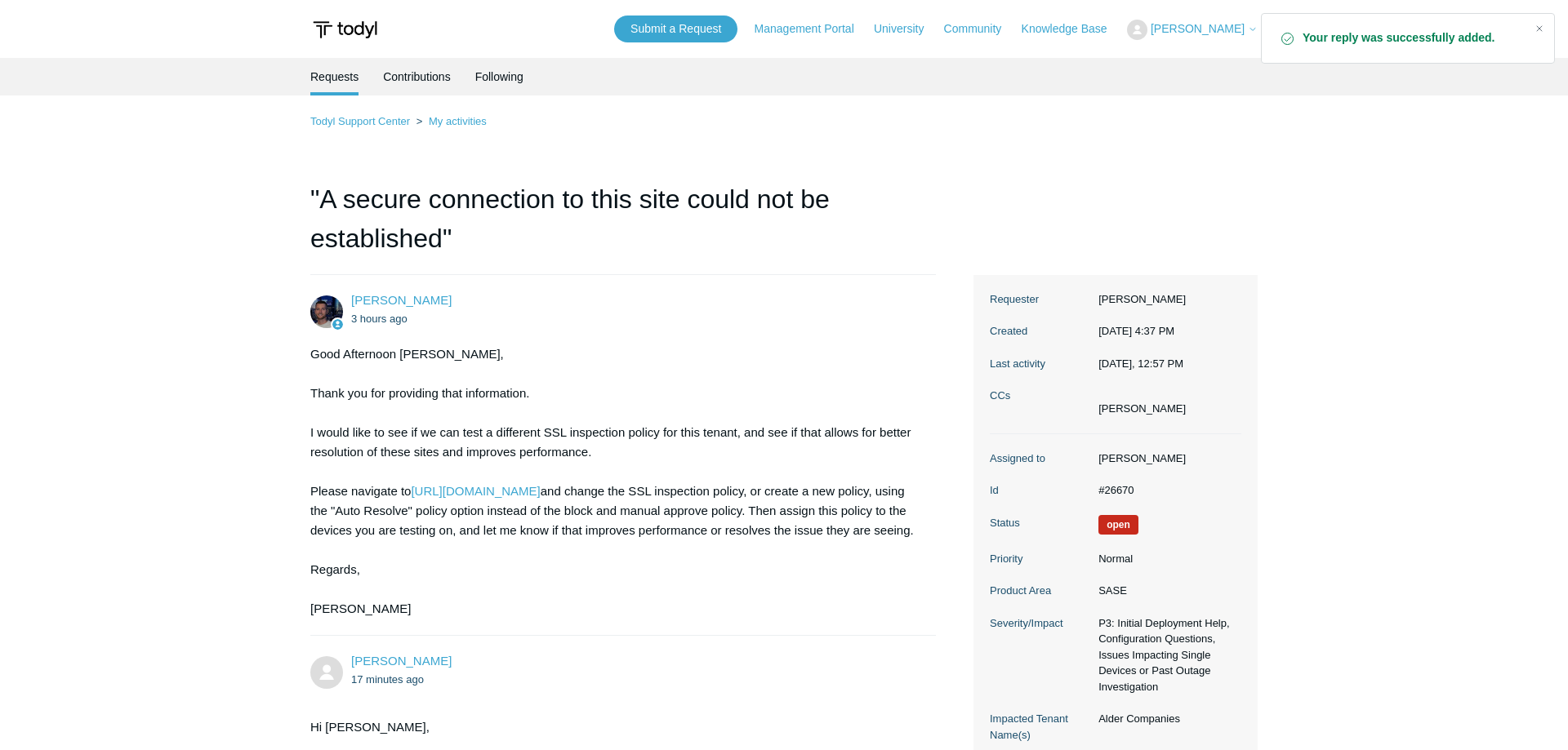
scroll to position [499, 0]
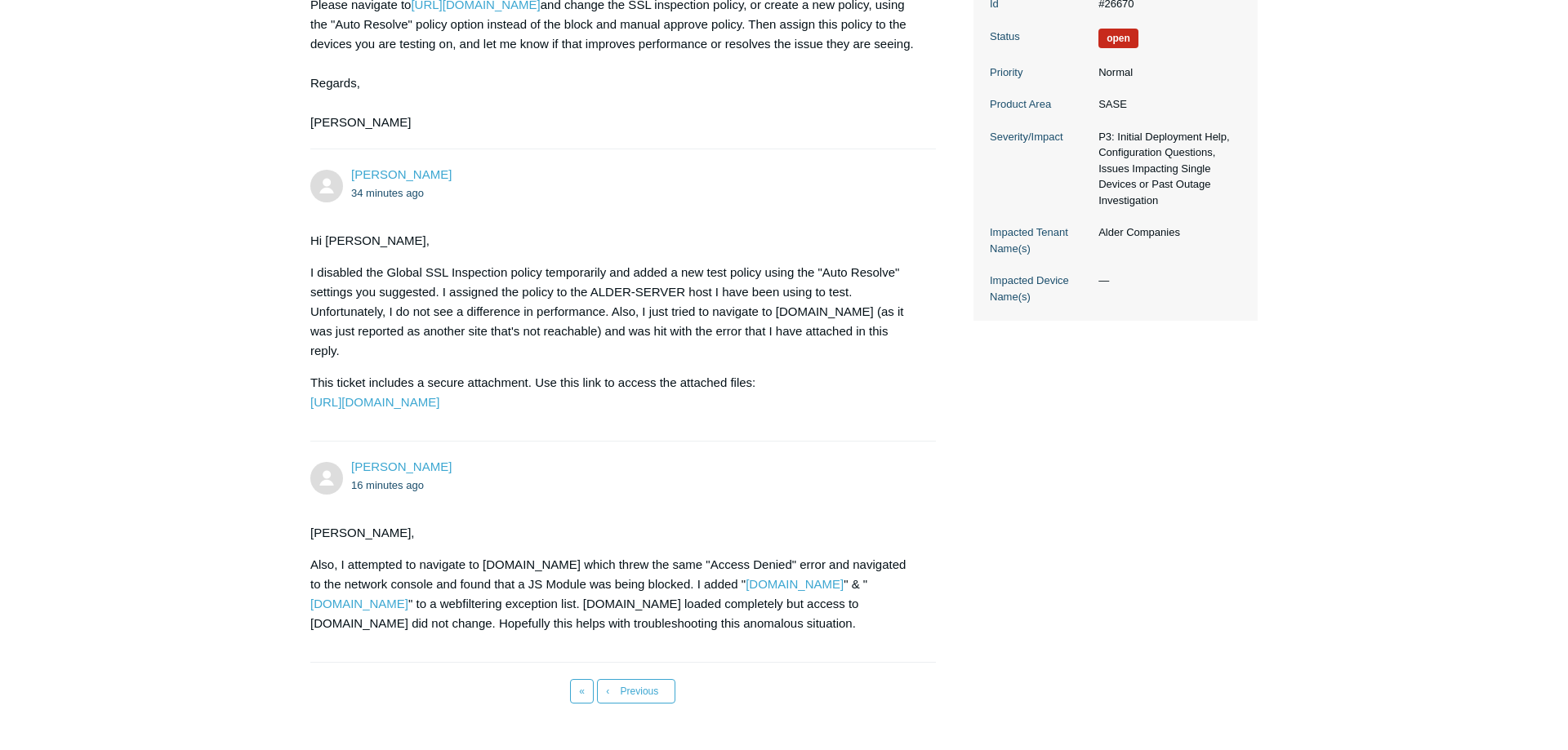
scroll to position [553, 0]
